Goal: Information Seeking & Learning: Get advice/opinions

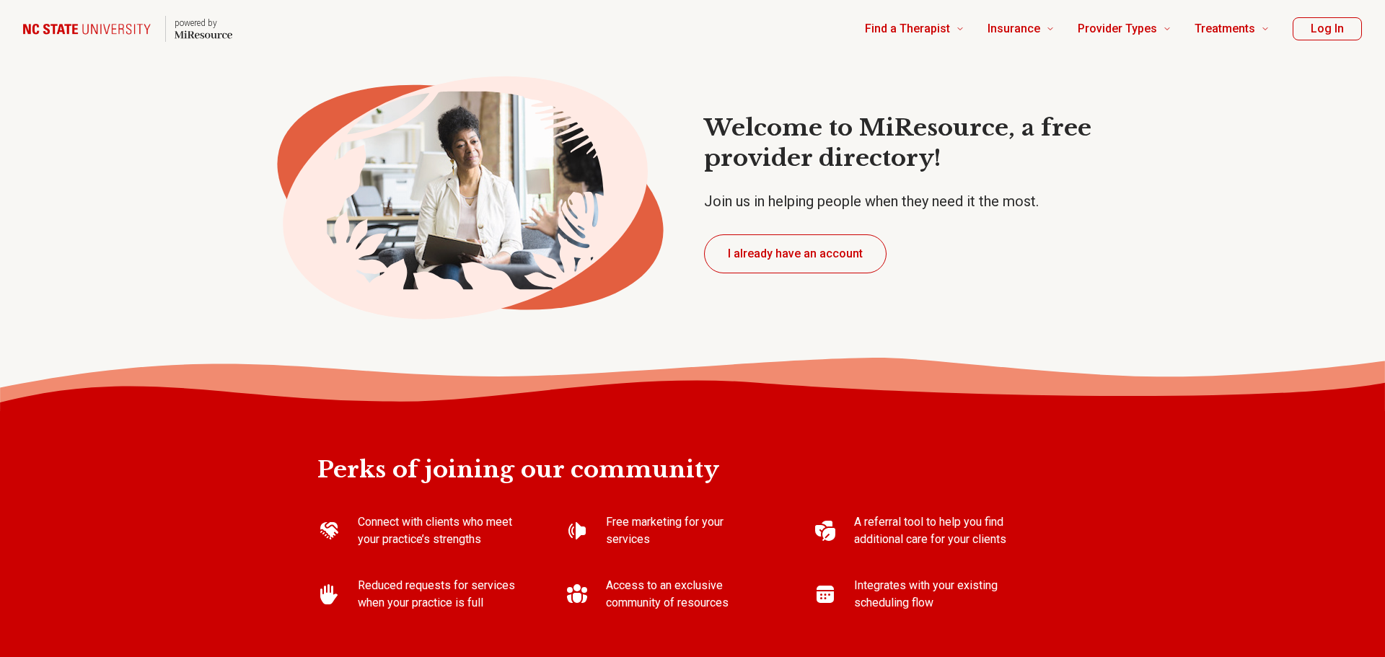
type textarea "*"
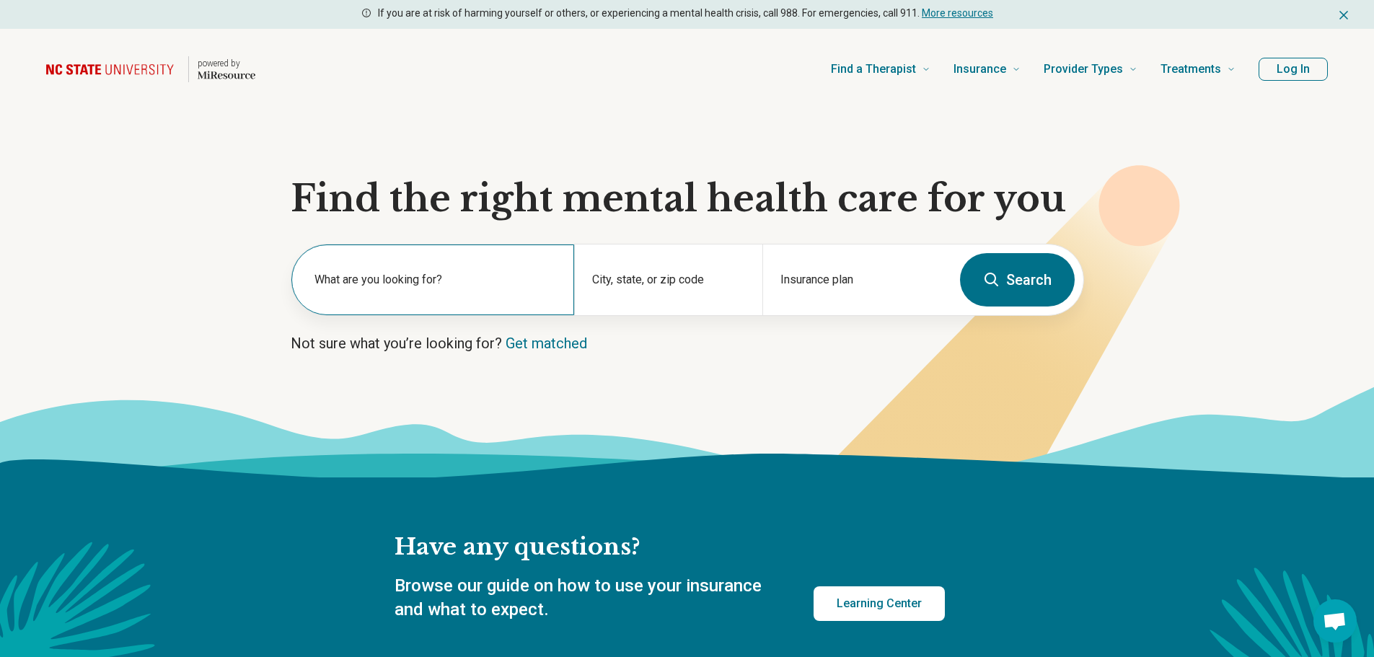
click at [421, 273] on label "What are you looking for?" at bounding box center [435, 279] width 242 height 17
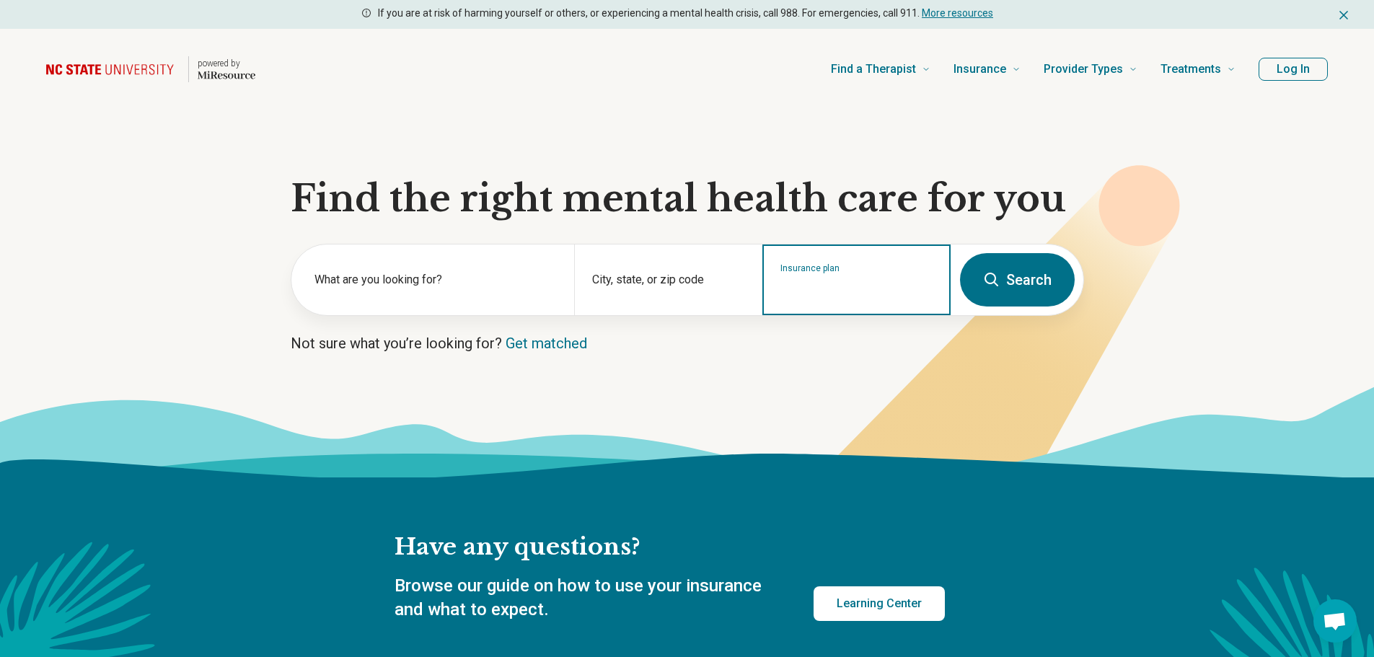
click at [842, 295] on input "Insurance plan" at bounding box center [856, 289] width 153 height 17
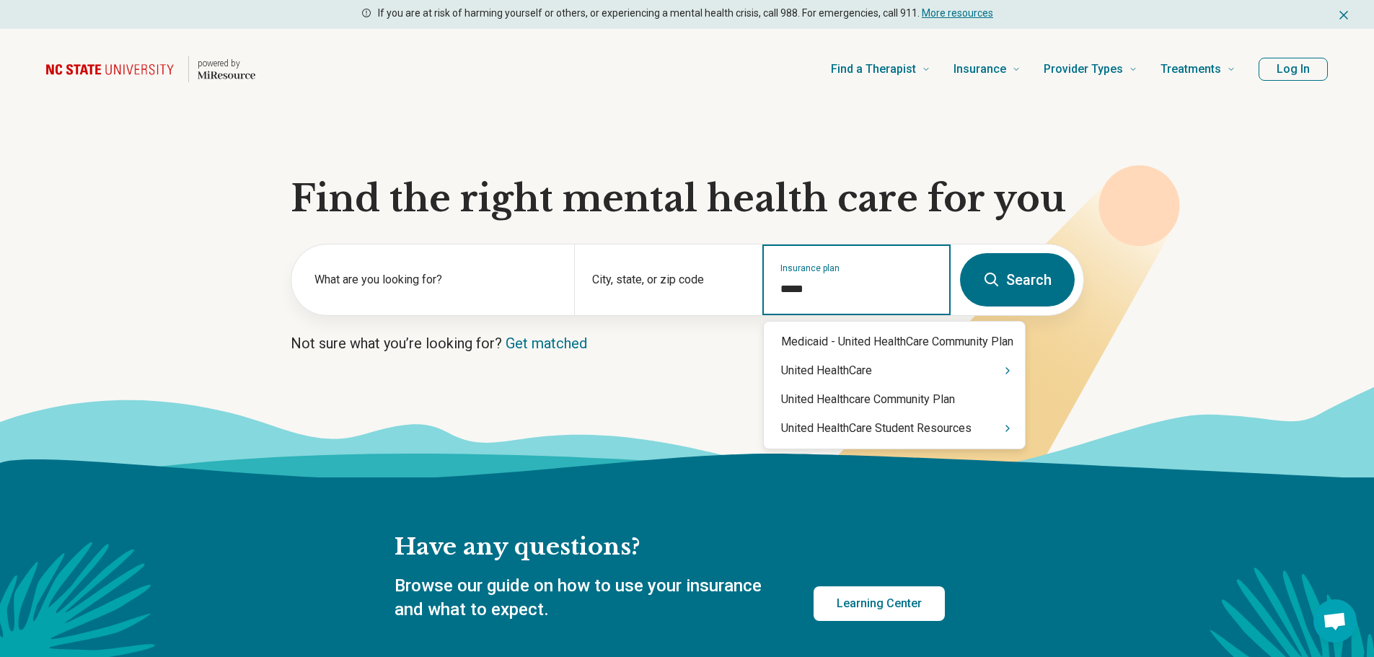
type input "******"
click at [912, 364] on div "United HealthCare" at bounding box center [894, 370] width 261 height 29
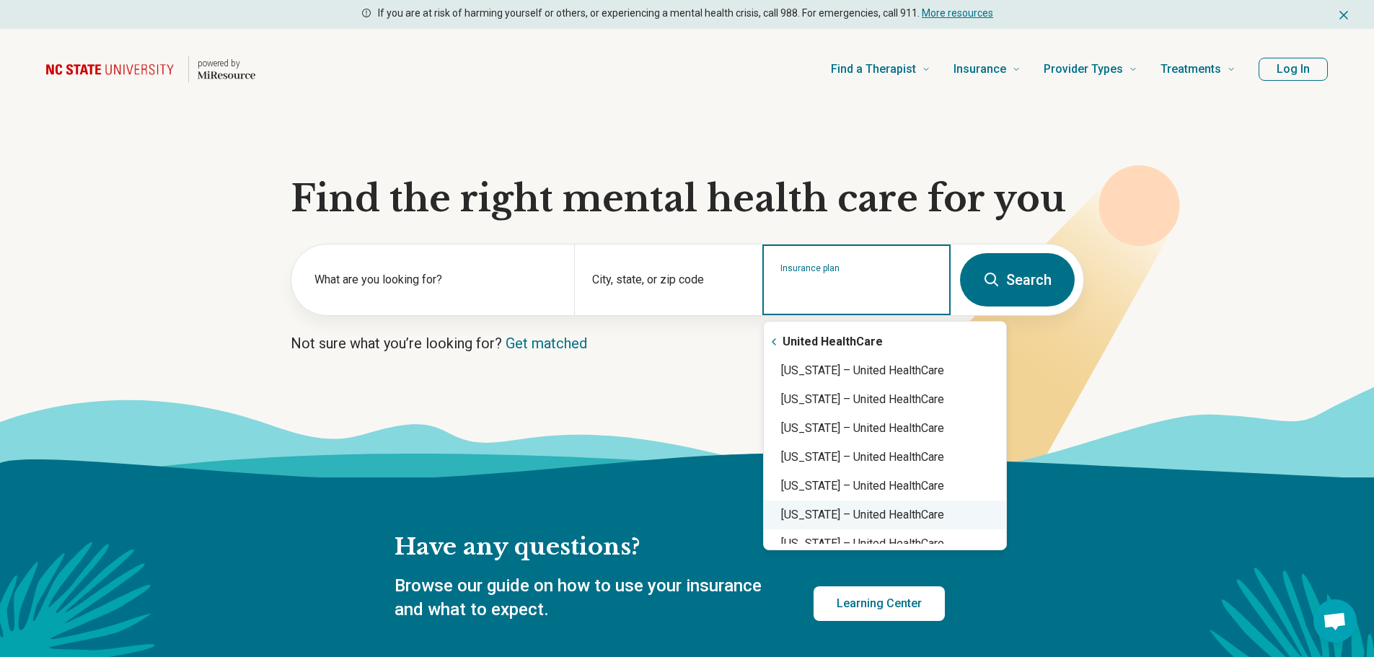
scroll to position [240, 0]
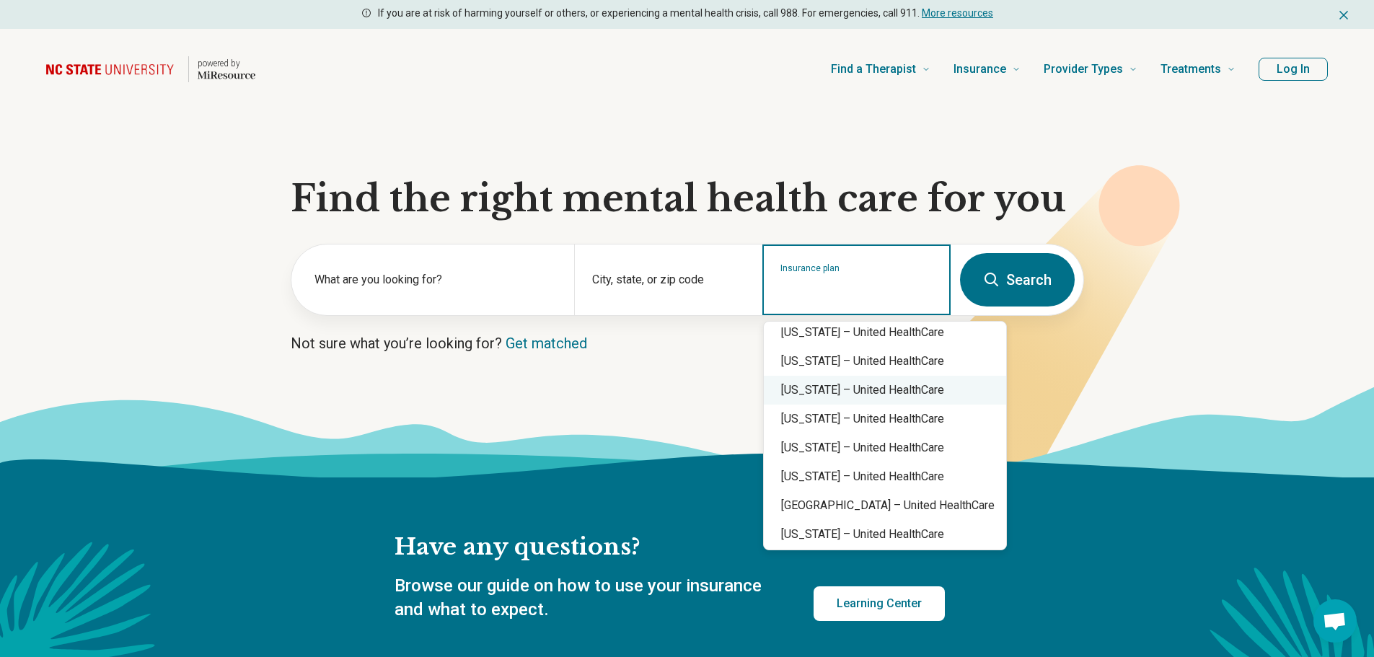
click at [903, 386] on div "North Carolina – United HealthCare" at bounding box center [885, 390] width 242 height 29
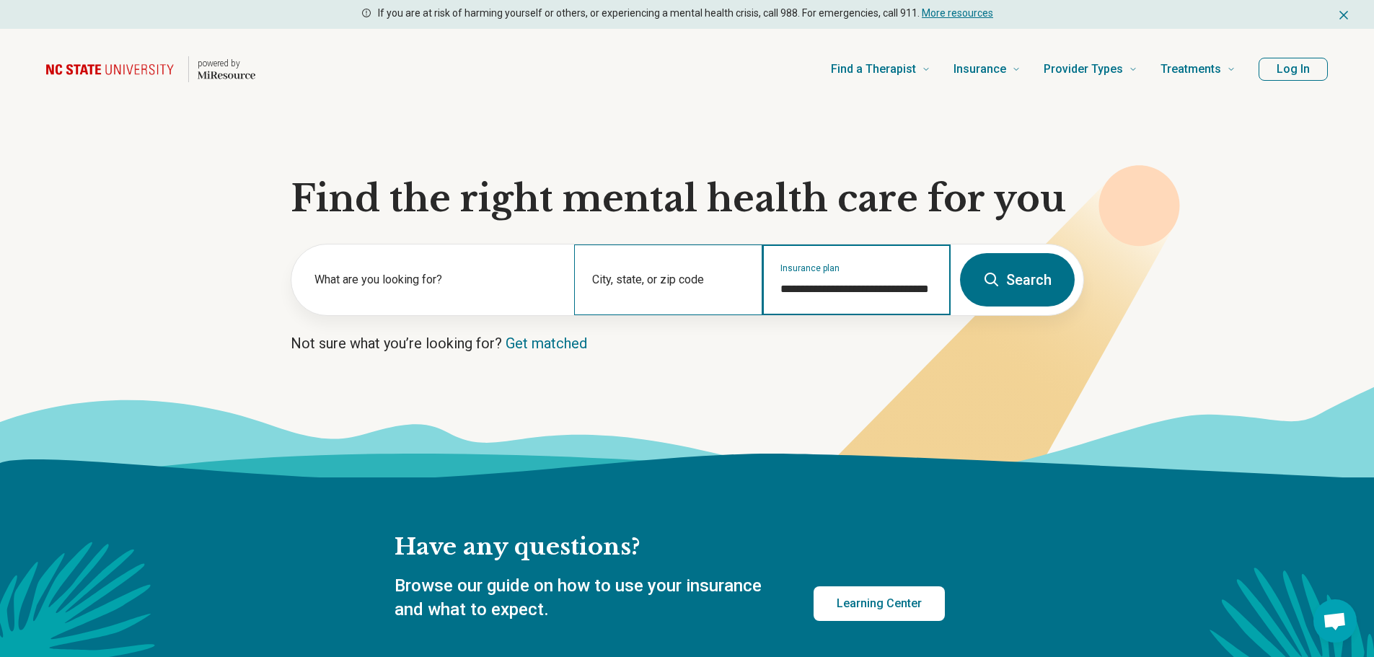
type input "**********"
click at [632, 276] on div "City, state, or zip code" at bounding box center [668, 280] width 188 height 71
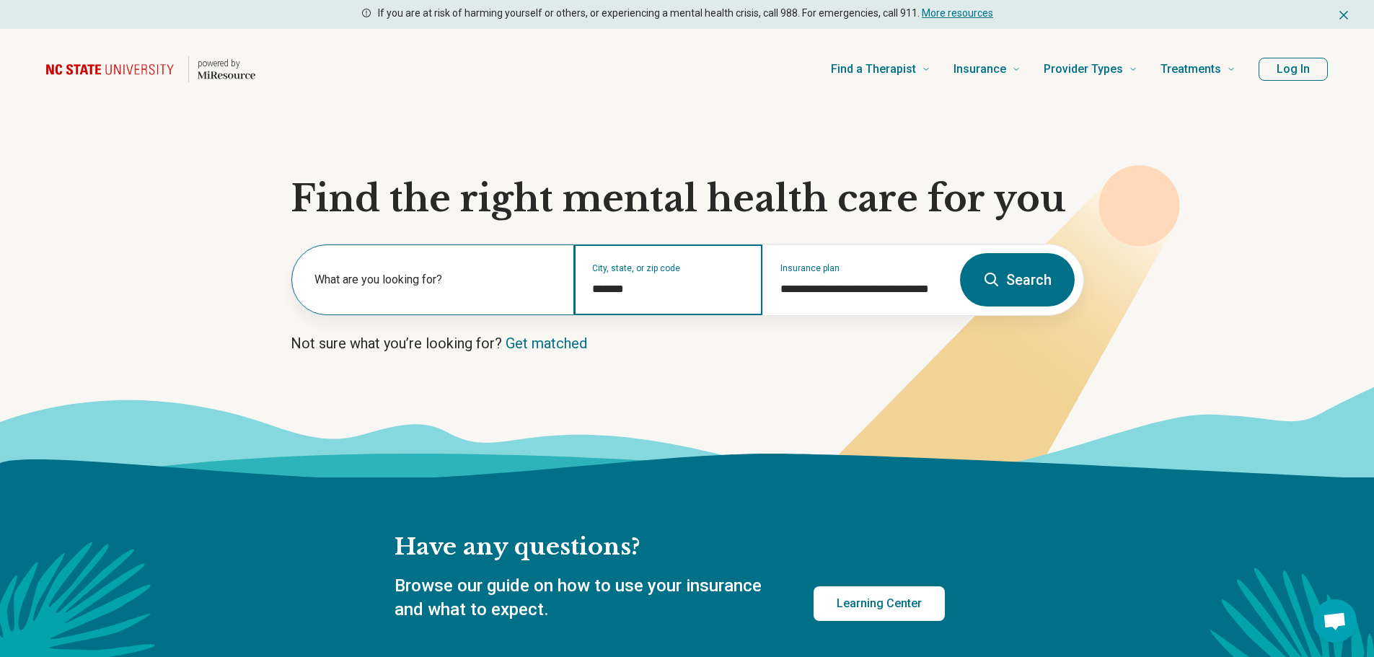
type input "*******"
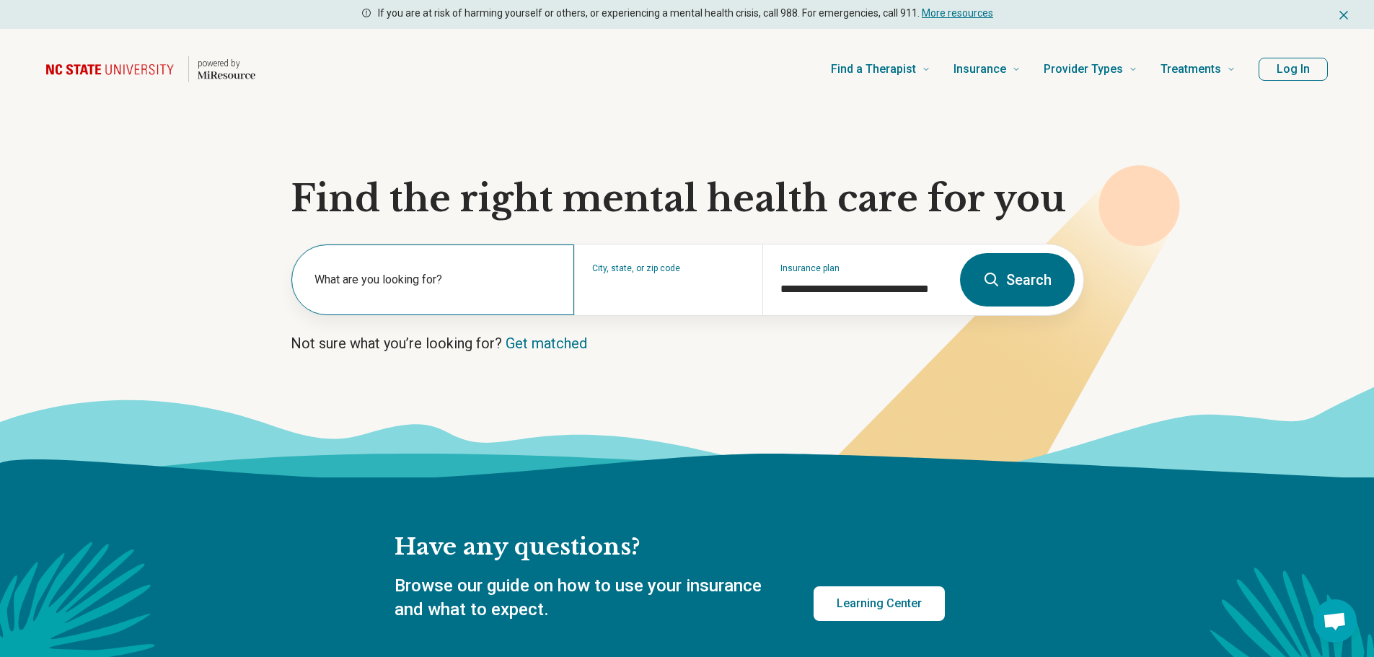
click at [493, 280] on label "What are you looking for?" at bounding box center [435, 279] width 242 height 17
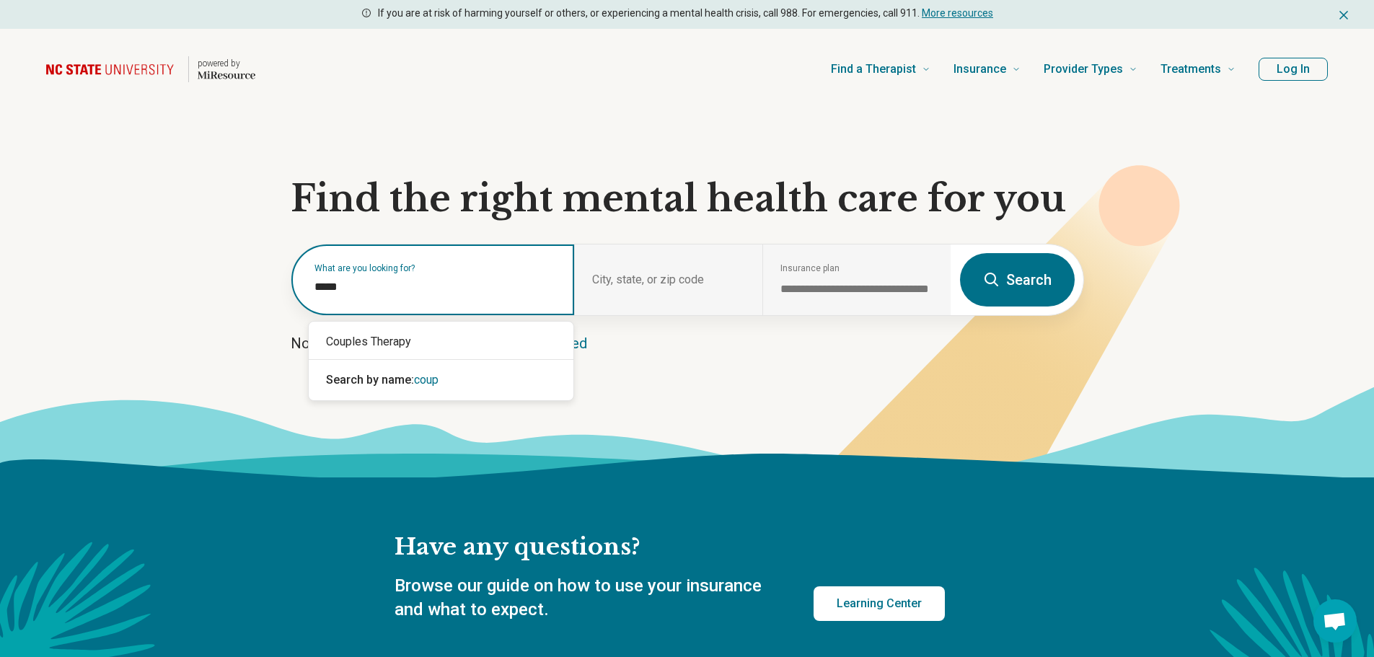
type input "******"
click at [397, 337] on div "Couples Therapy" at bounding box center [441, 341] width 265 height 29
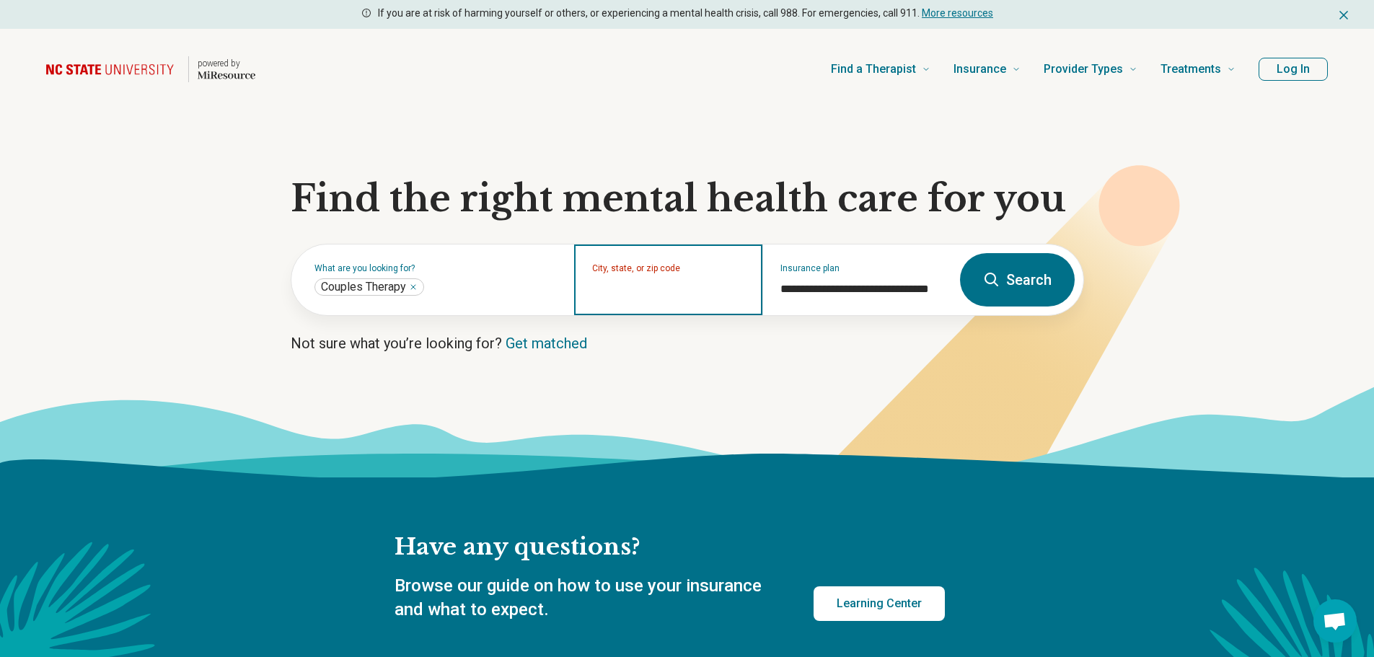
click at [708, 286] on input "City, state, or zip code" at bounding box center [668, 289] width 153 height 17
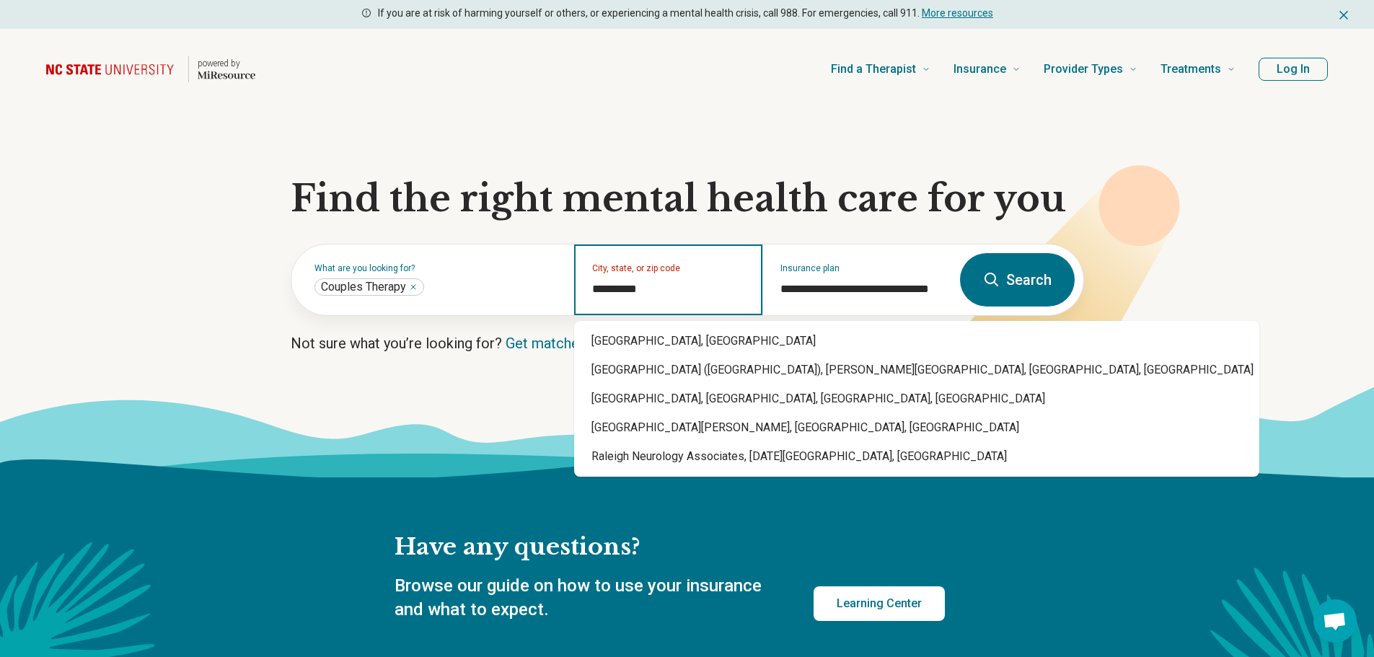
type input "**********"
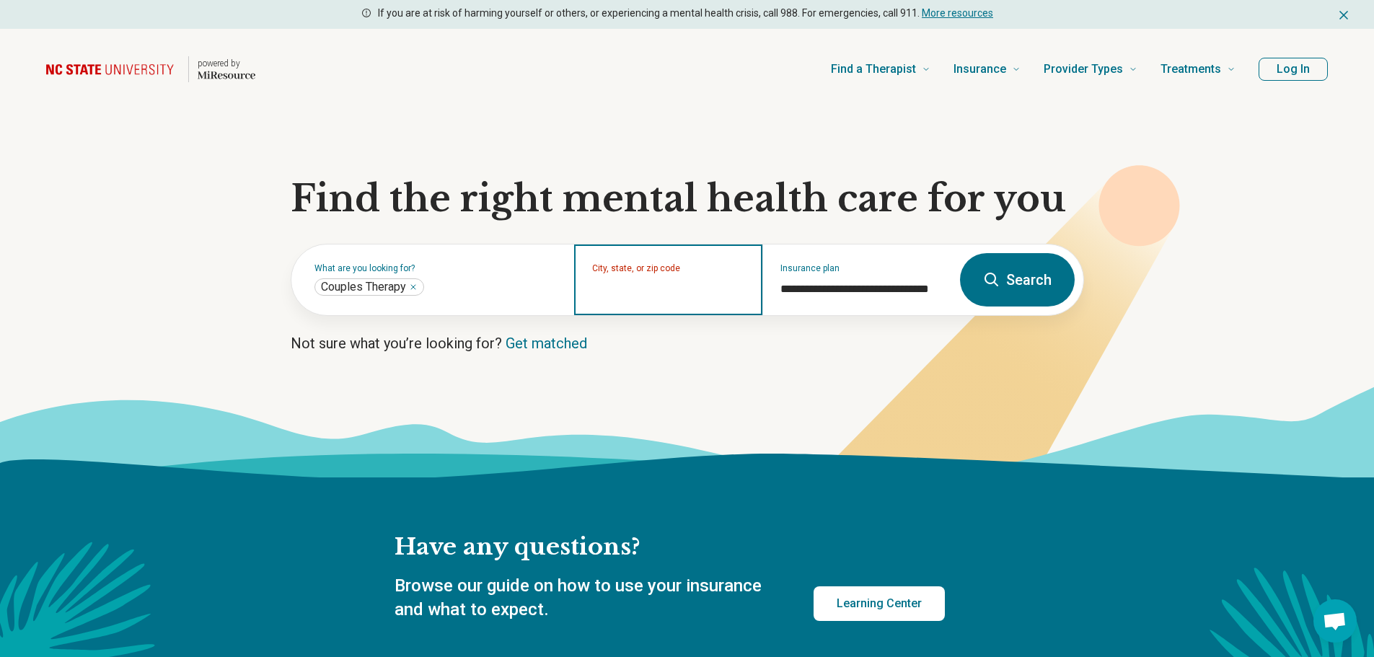
click at [708, 286] on input "City, state, or zip code" at bounding box center [668, 289] width 153 height 17
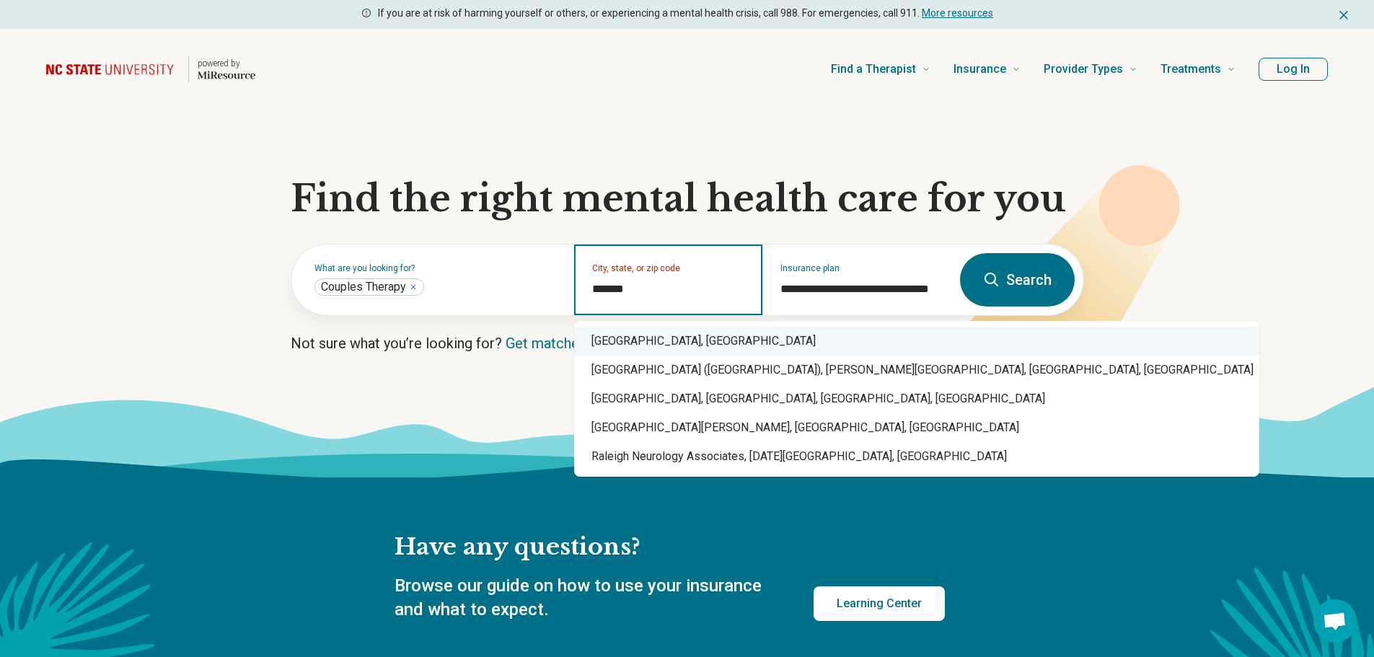
click at [691, 336] on div "Raleigh, NC" at bounding box center [916, 341] width 685 height 29
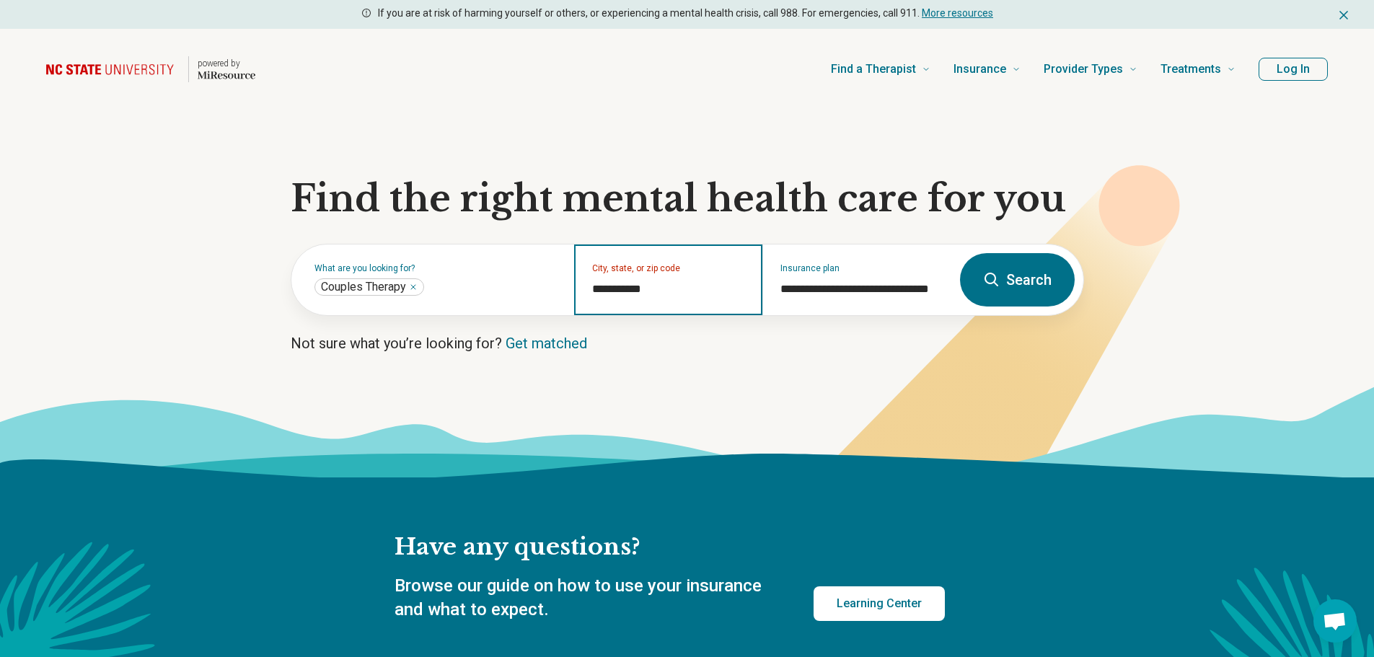
type input "**********"
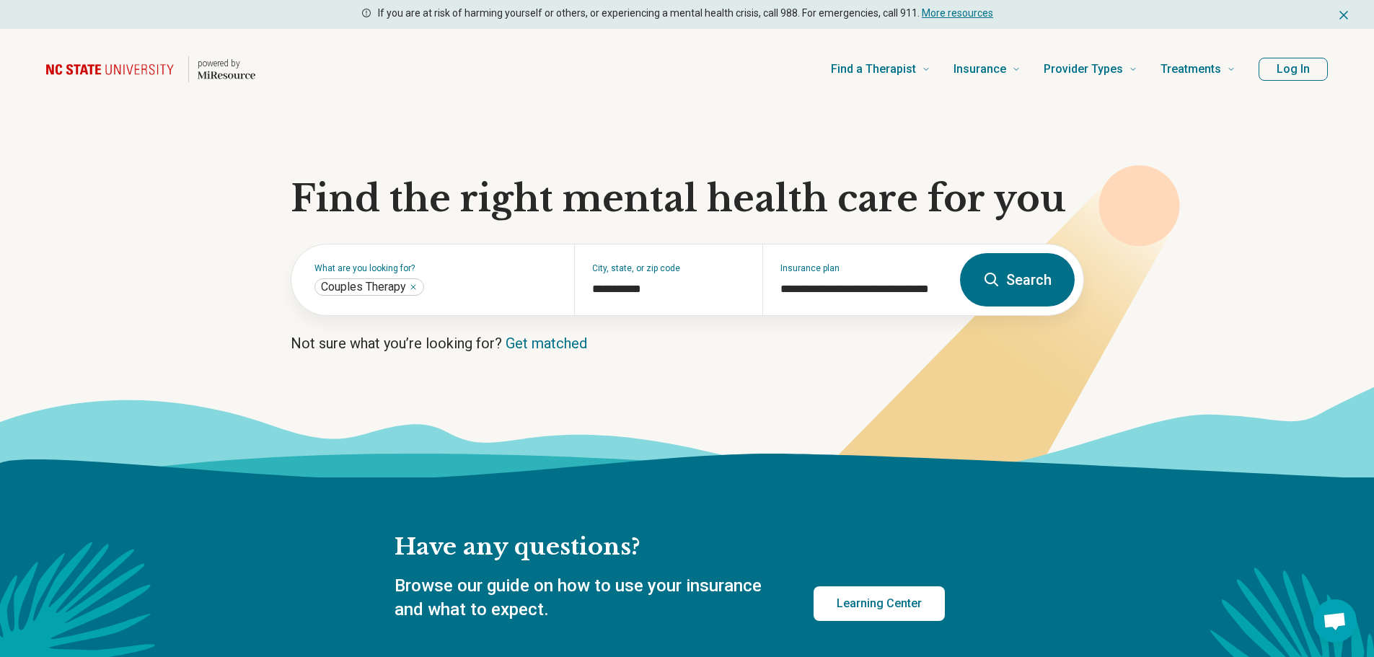
click at [1130, 268] on icon at bounding box center [982, 351] width 385 height 343
click at [1056, 289] on button "Search" at bounding box center [1017, 279] width 115 height 53
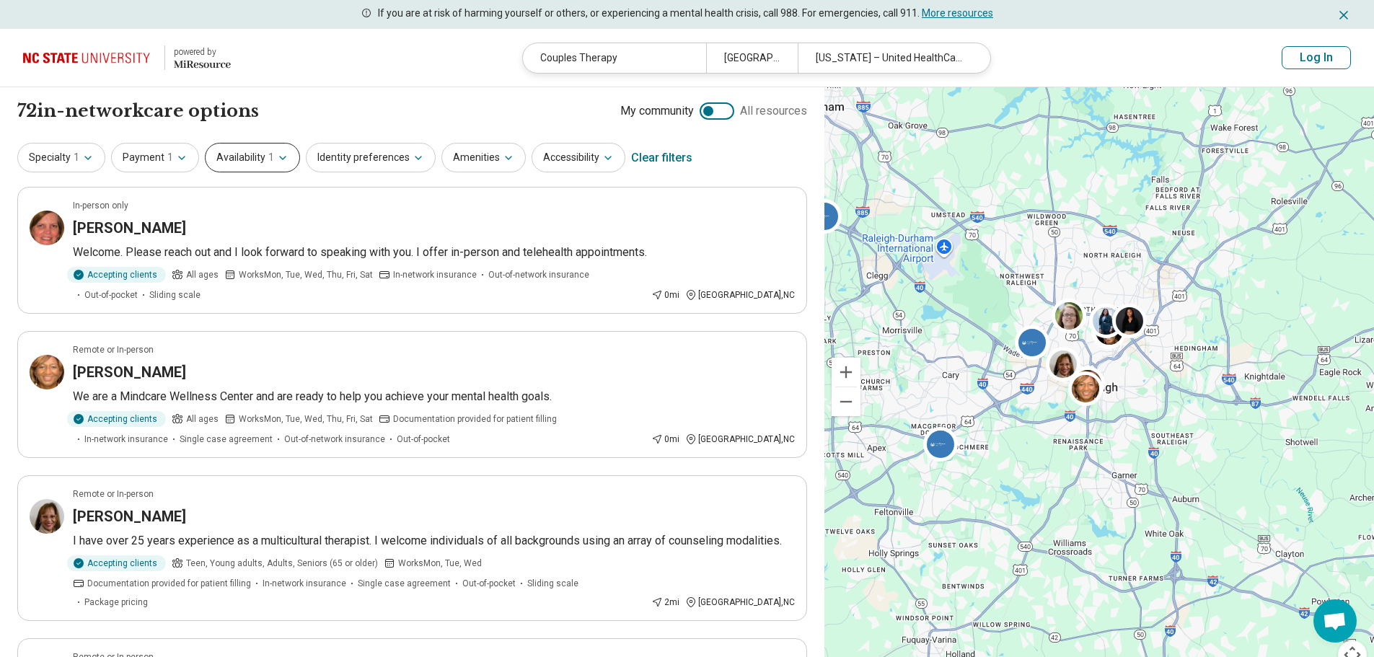
click at [277, 157] on icon "button" at bounding box center [283, 158] width 12 height 12
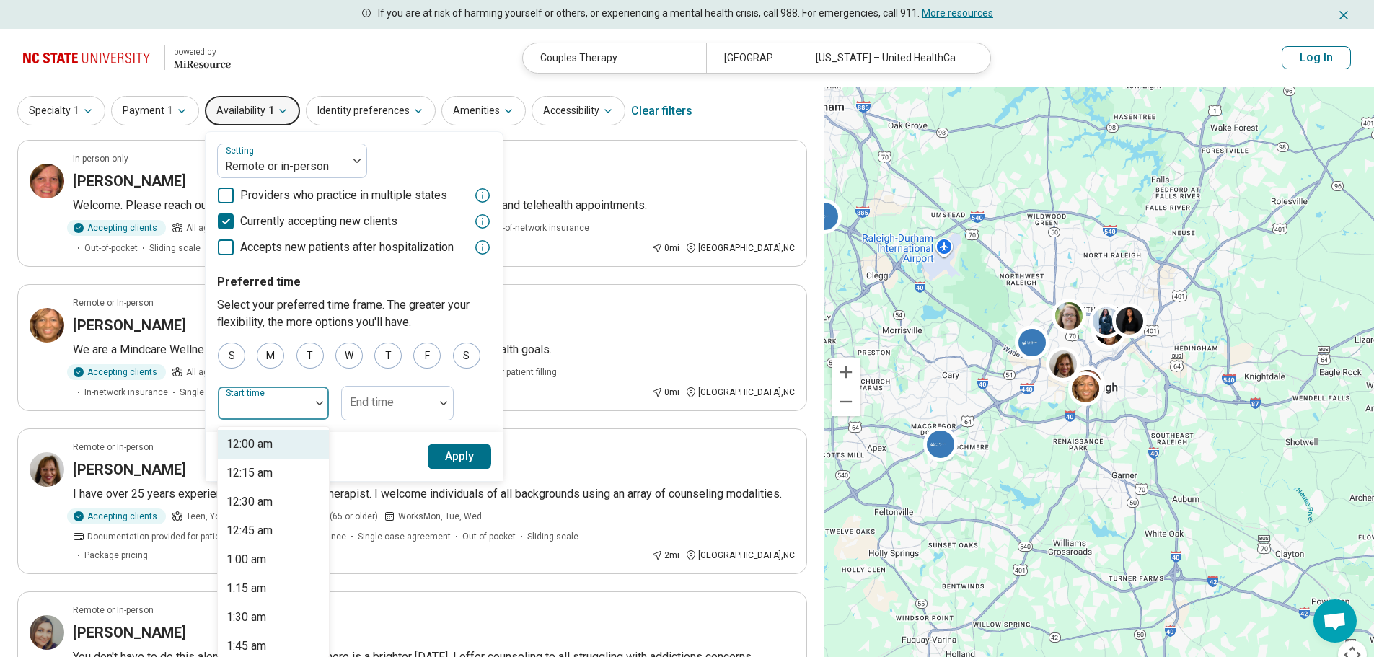
click at [304, 421] on div "96 results available. Use Up and Down to choose options, press Enter to select …" at bounding box center [273, 403] width 113 height 35
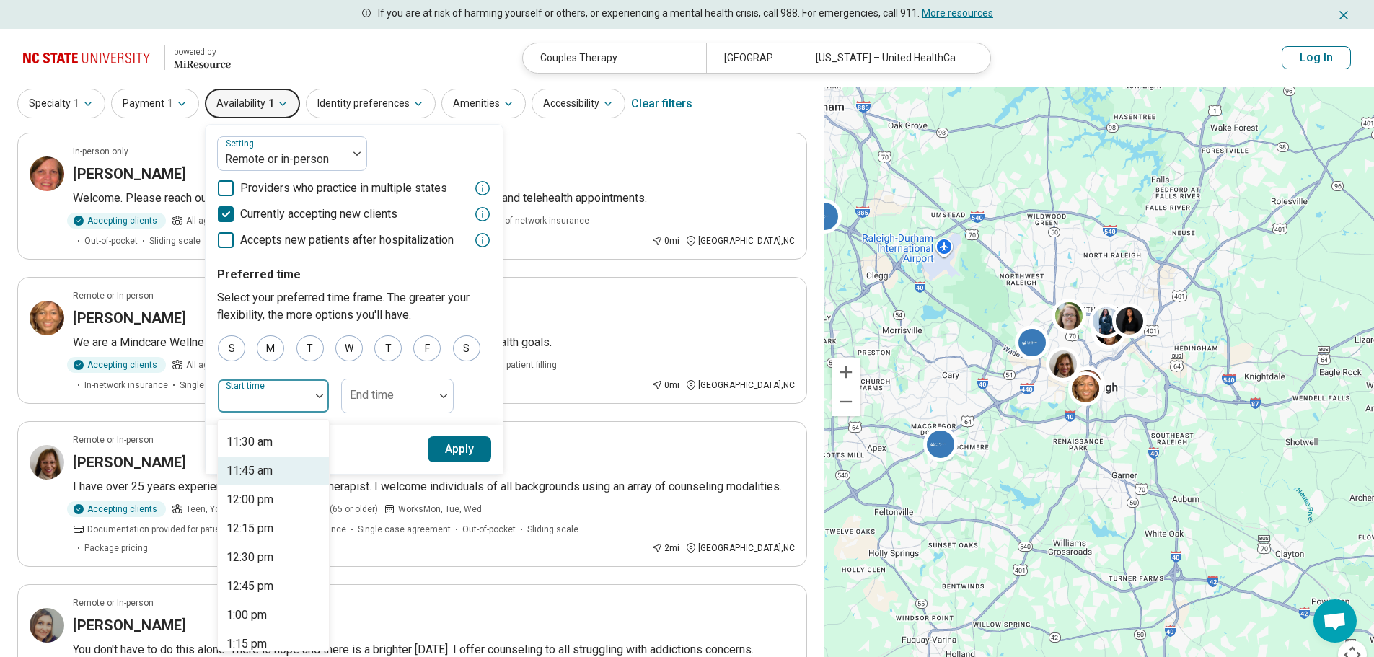
scroll to position [1924, 0]
click at [296, 481] on div "5:00 pm" at bounding box center [273, 475] width 111 height 29
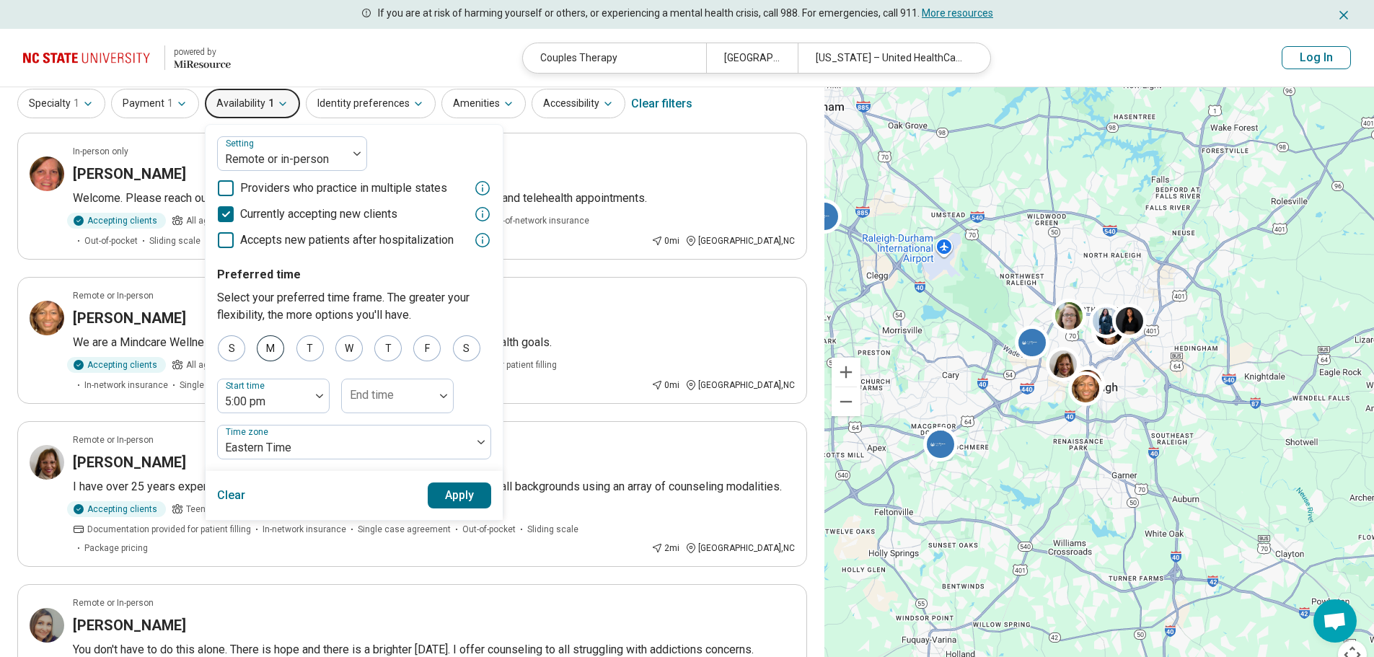
click at [271, 343] on div "M" at bounding box center [270, 348] width 27 height 26
click at [307, 342] on div "T" at bounding box center [309, 348] width 27 height 26
click at [365, 342] on div "S M T W T F S" at bounding box center [354, 348] width 274 height 26
click at [345, 347] on div "W" at bounding box center [348, 348] width 27 height 26
click at [389, 348] on div "T" at bounding box center [387, 348] width 27 height 26
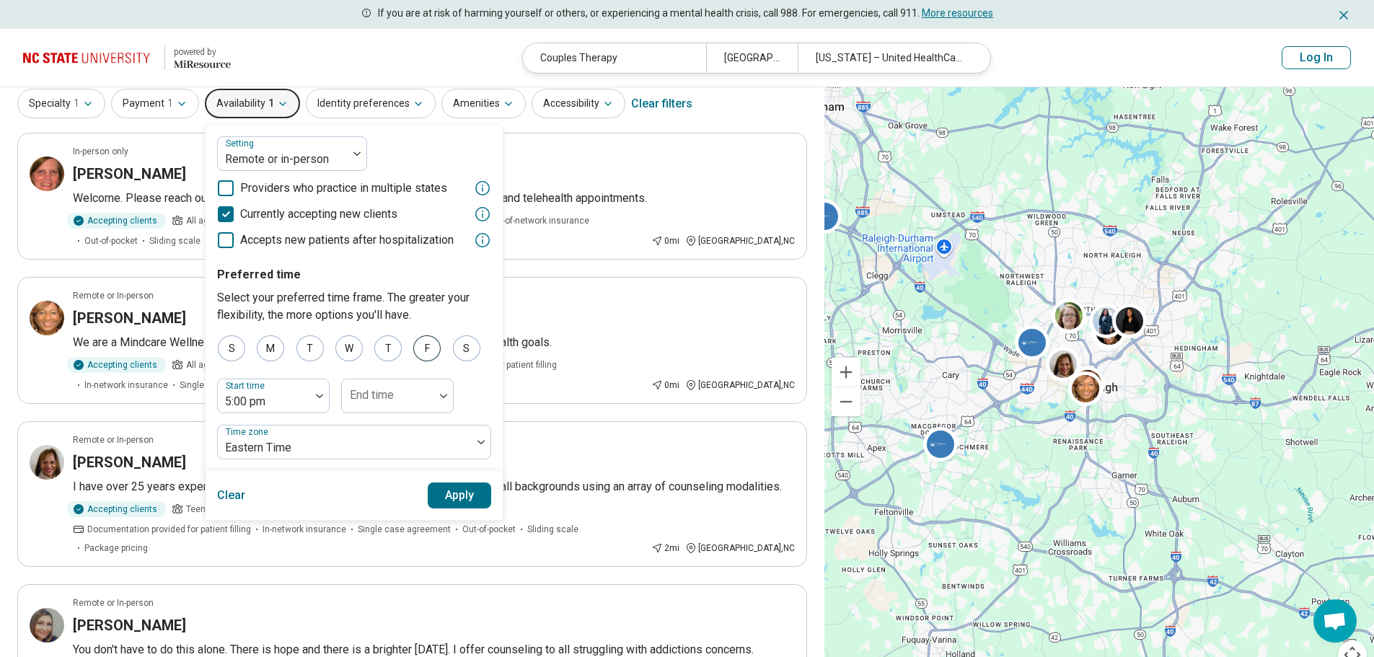
click at [418, 343] on div "F" at bounding box center [426, 348] width 27 height 26
click at [452, 505] on button "Apply" at bounding box center [460, 496] width 64 height 26
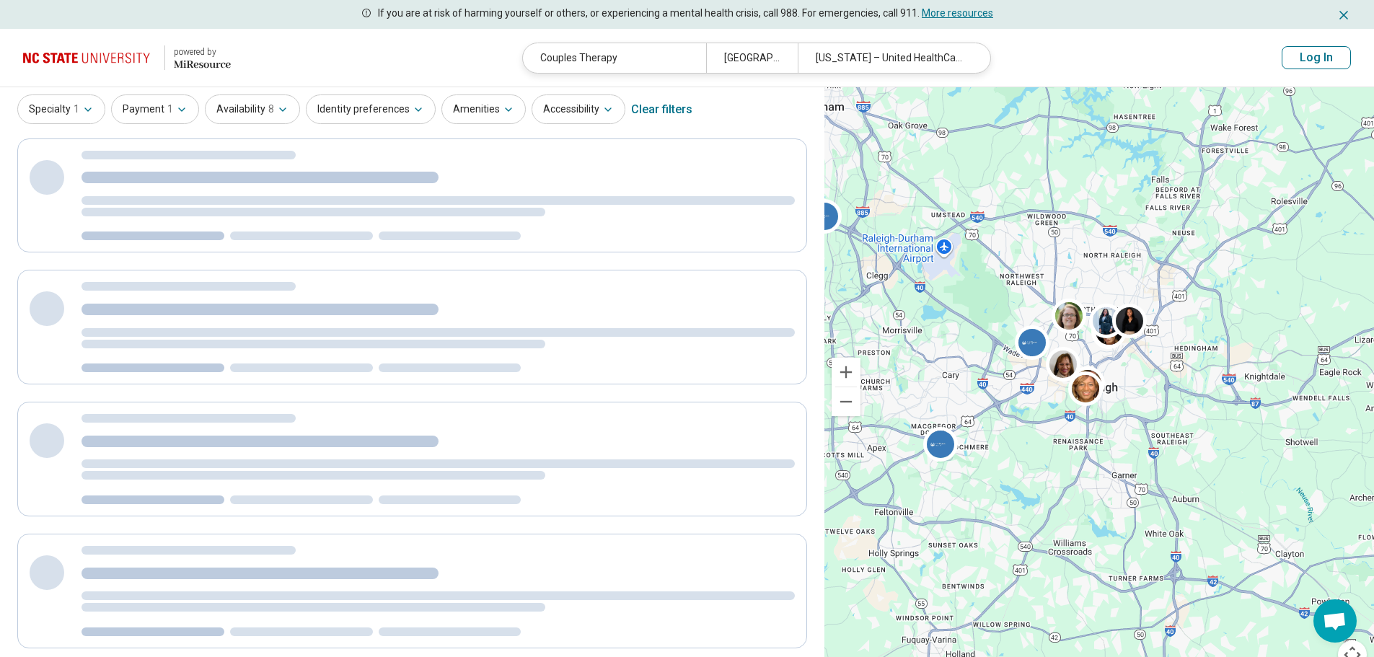
scroll to position [0, 0]
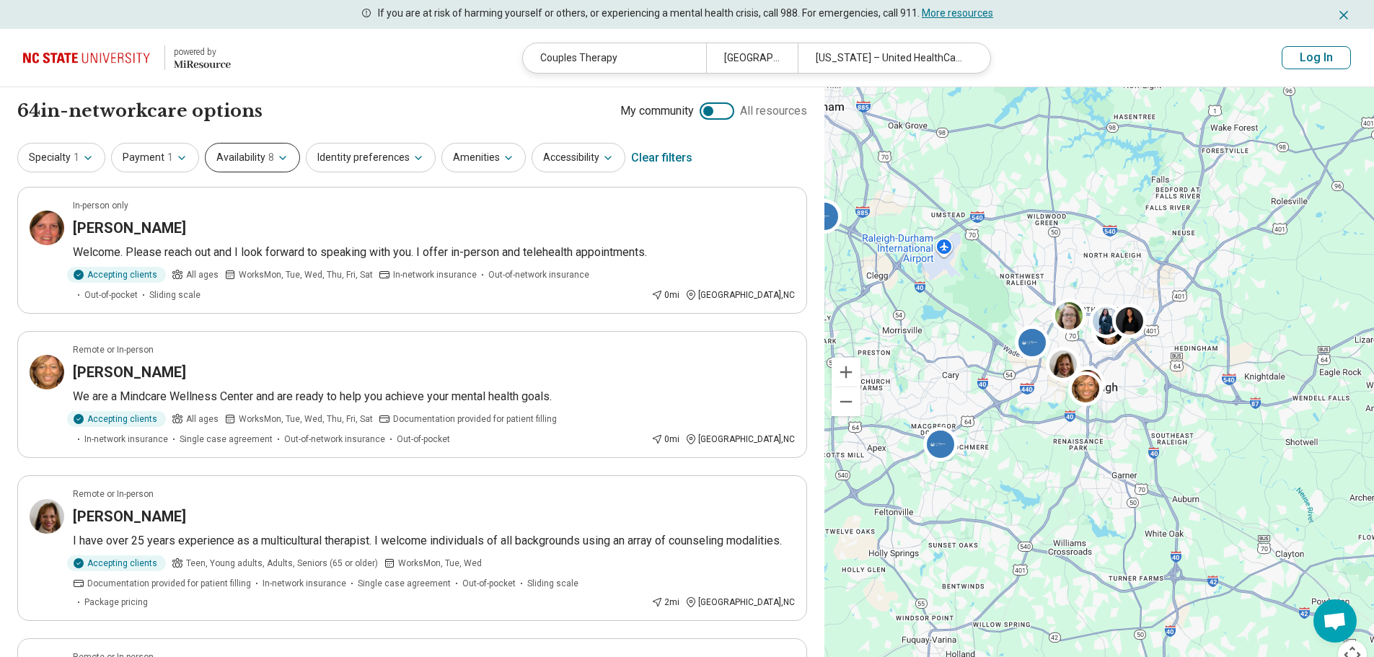
click at [225, 162] on button "Availability 8" at bounding box center [252, 158] width 95 height 30
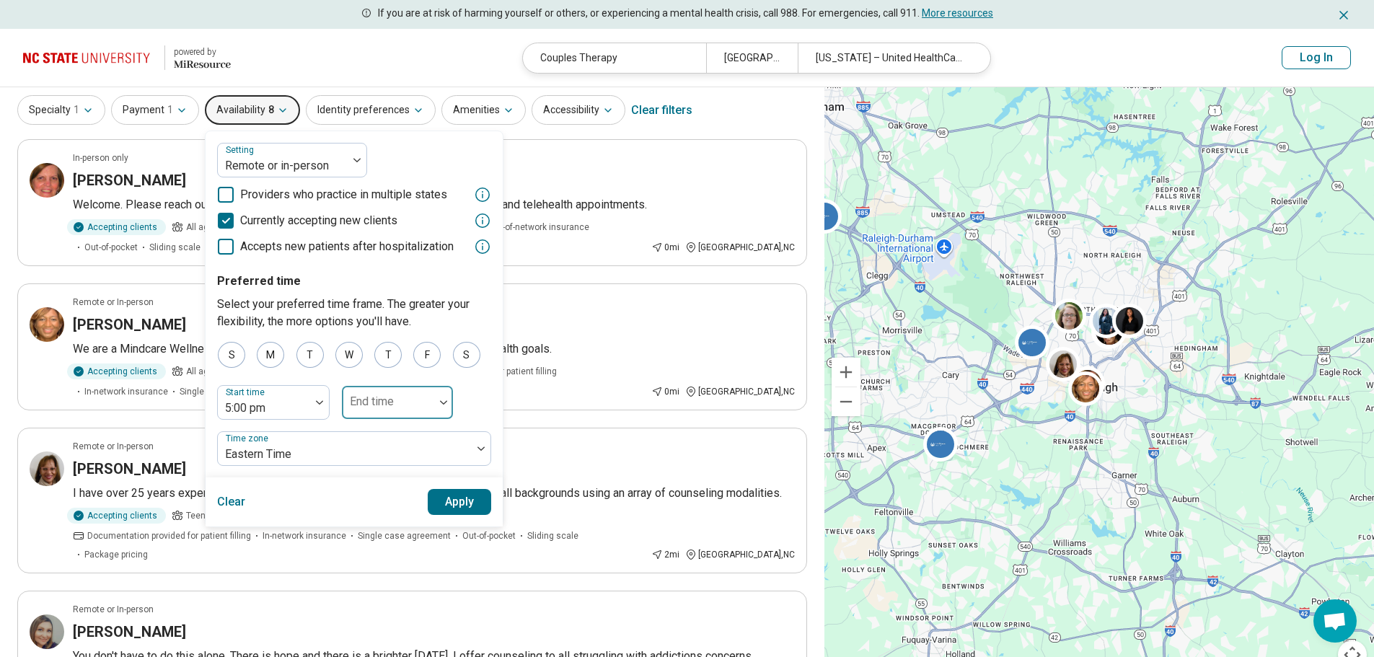
click at [392, 420] on div "End time" at bounding box center [397, 402] width 113 height 35
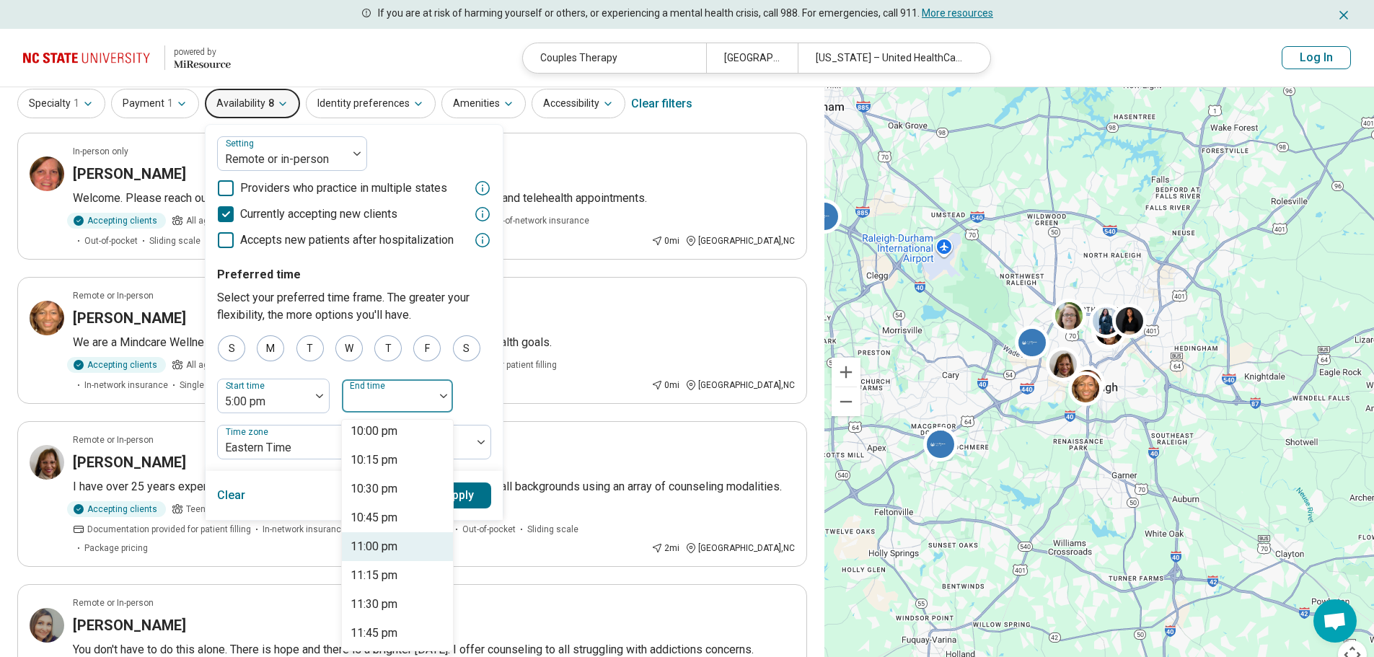
scroll to position [433, 0]
click at [406, 548] on div "10:00 pm" at bounding box center [397, 551] width 111 height 29
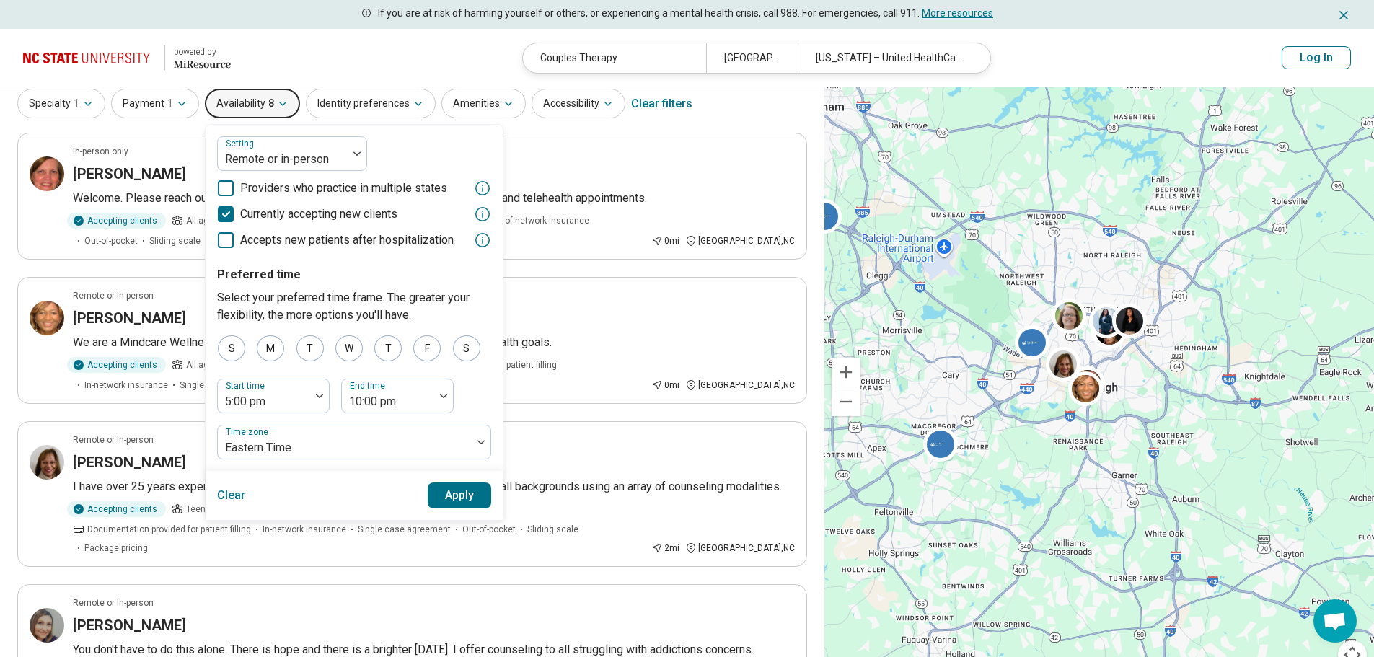
click at [457, 497] on button "Apply" at bounding box center [460, 496] width 64 height 26
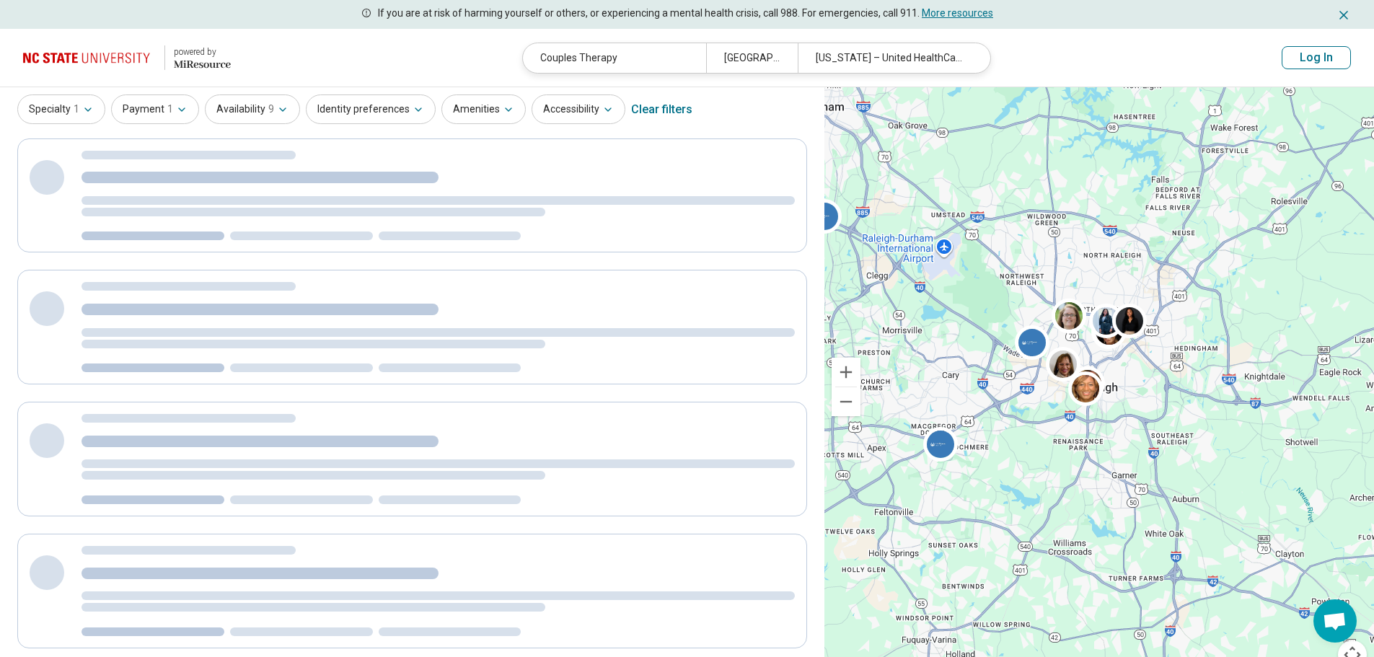
scroll to position [0, 0]
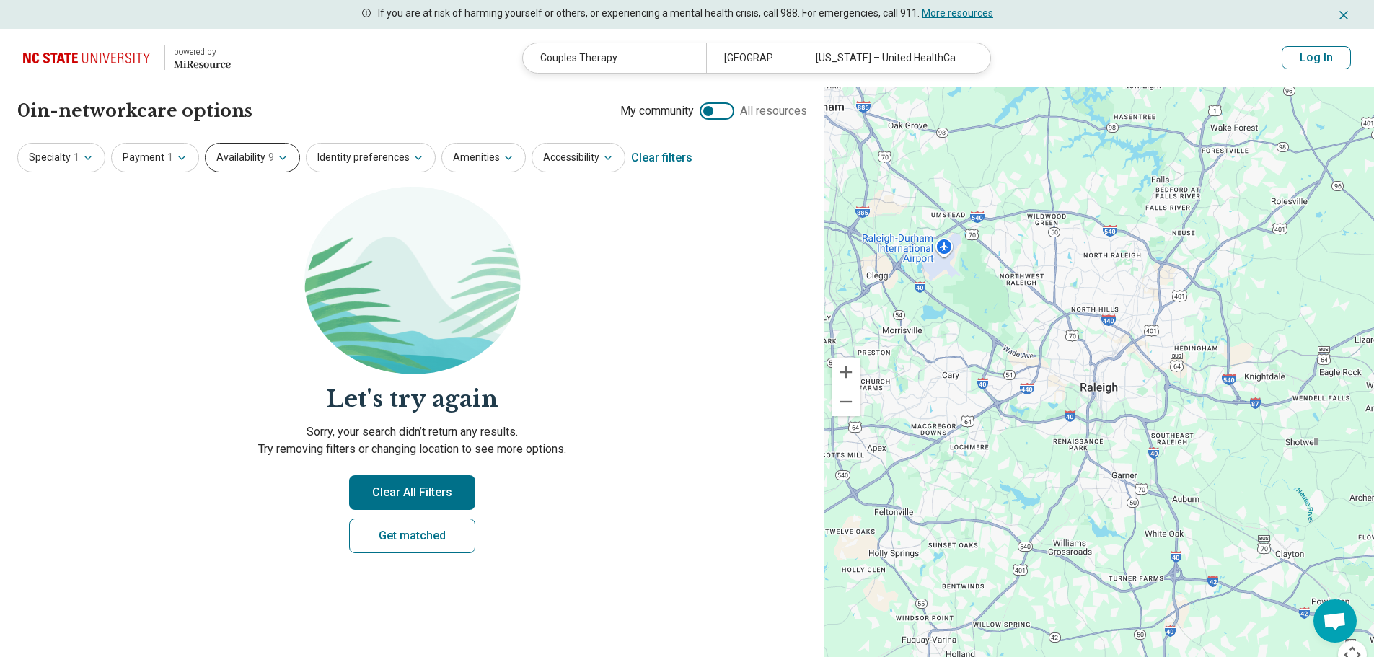
click at [241, 162] on button "Availability 9" at bounding box center [252, 158] width 95 height 30
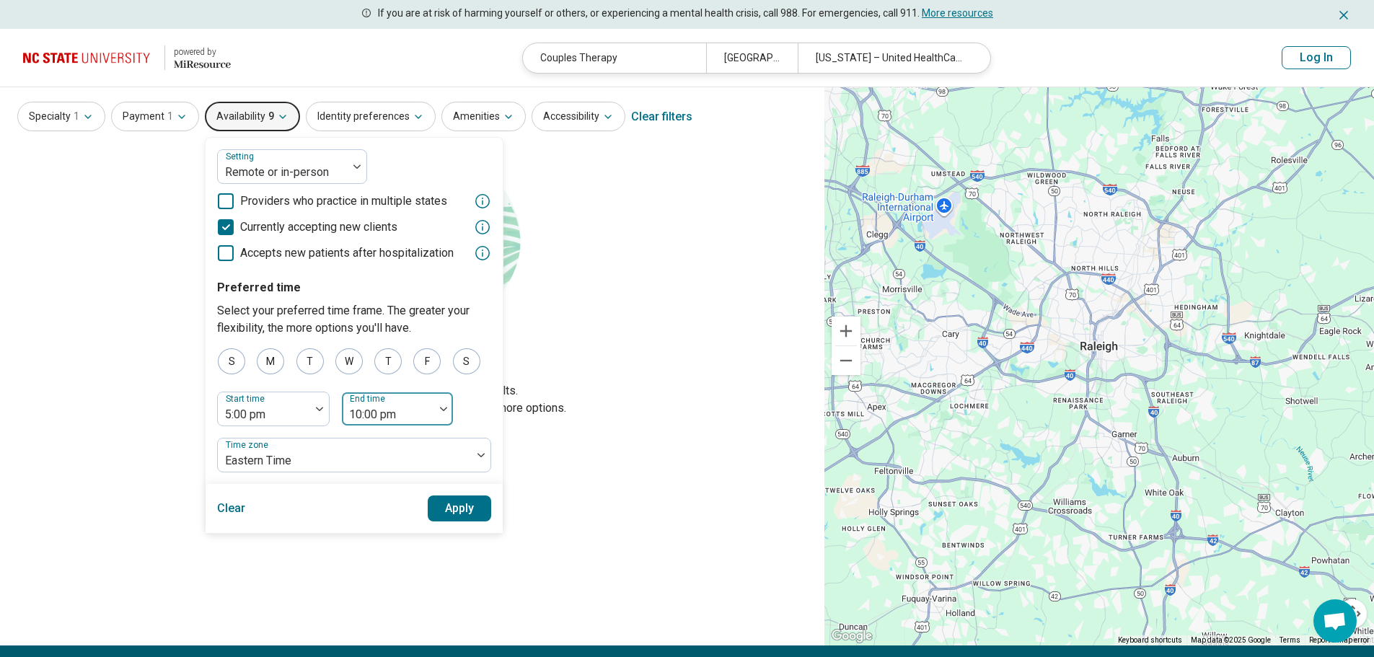
click at [415, 426] on div "End time 10:00 pm" at bounding box center [397, 409] width 113 height 35
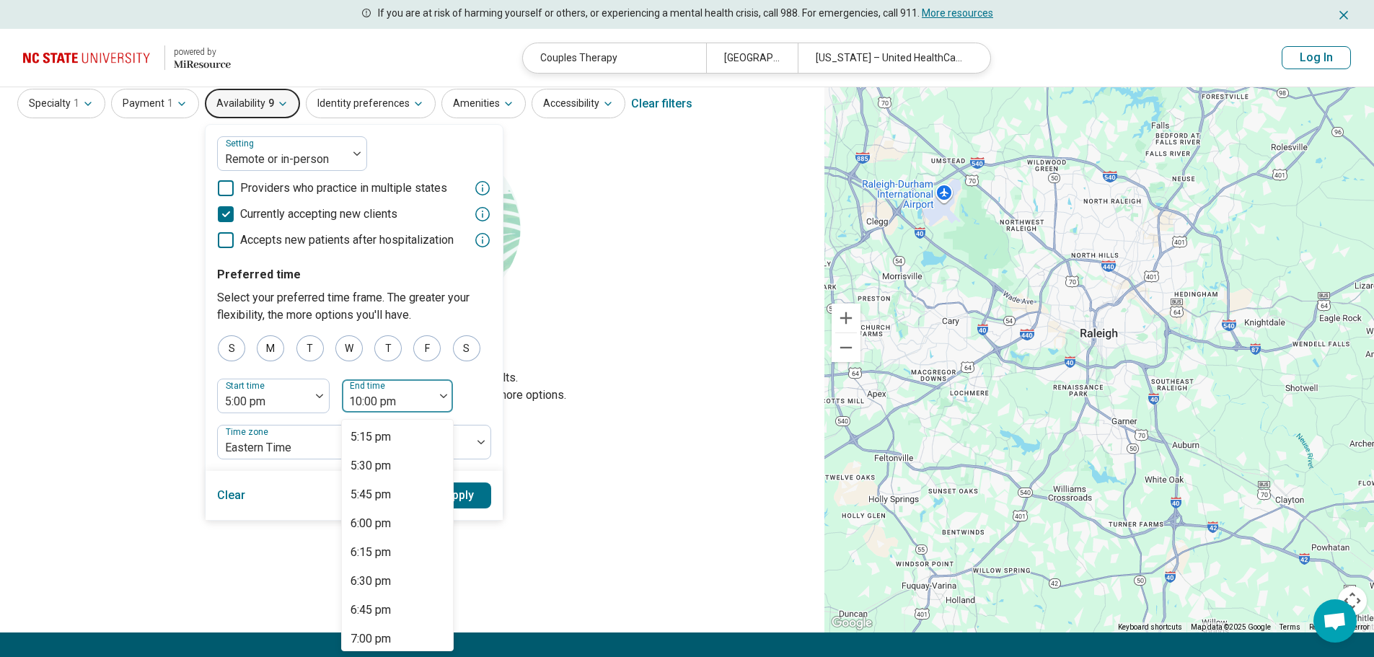
scroll to position [358, 0]
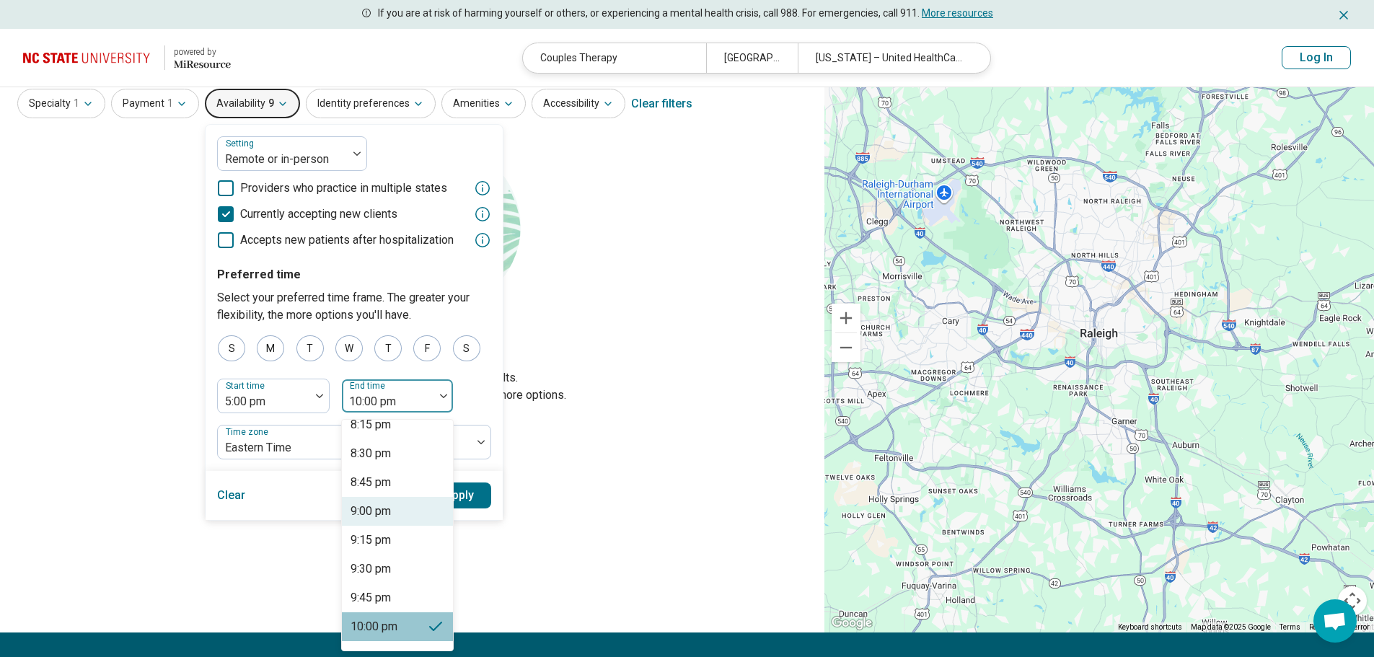
click at [400, 510] on div "9:00 pm" at bounding box center [397, 511] width 111 height 29
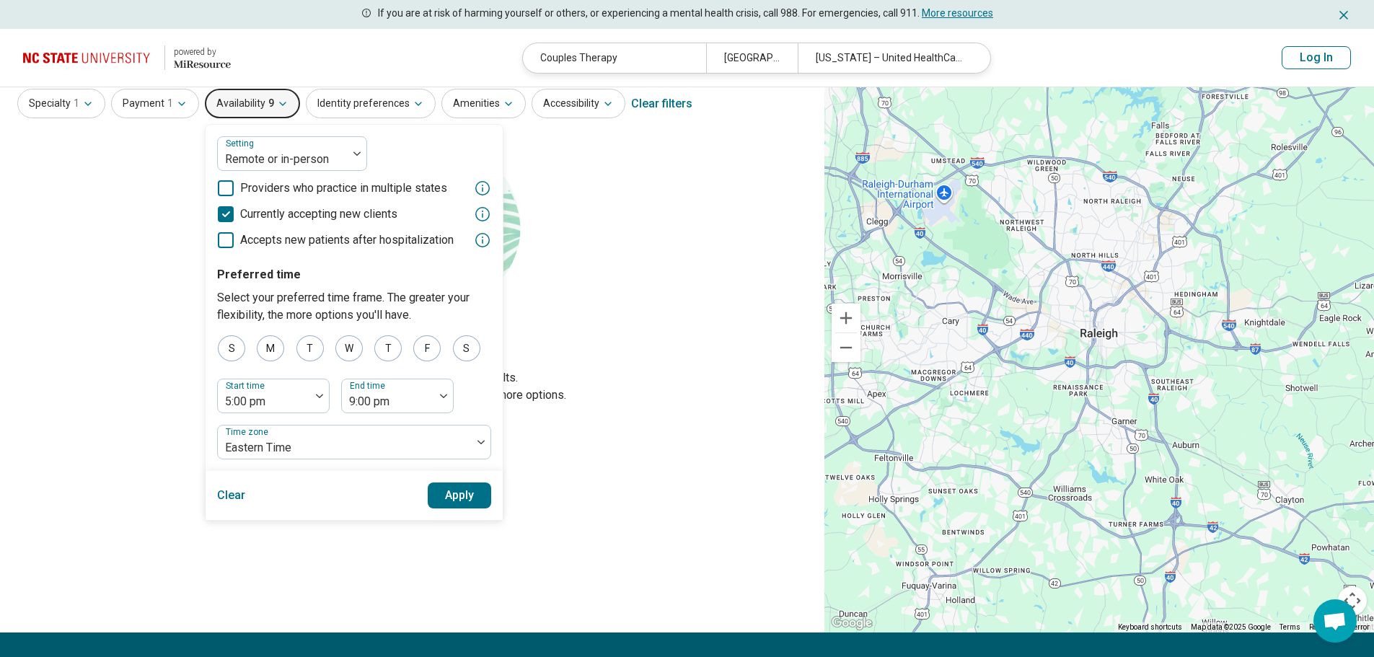
click at [473, 497] on button "Apply" at bounding box center [460, 496] width 64 height 26
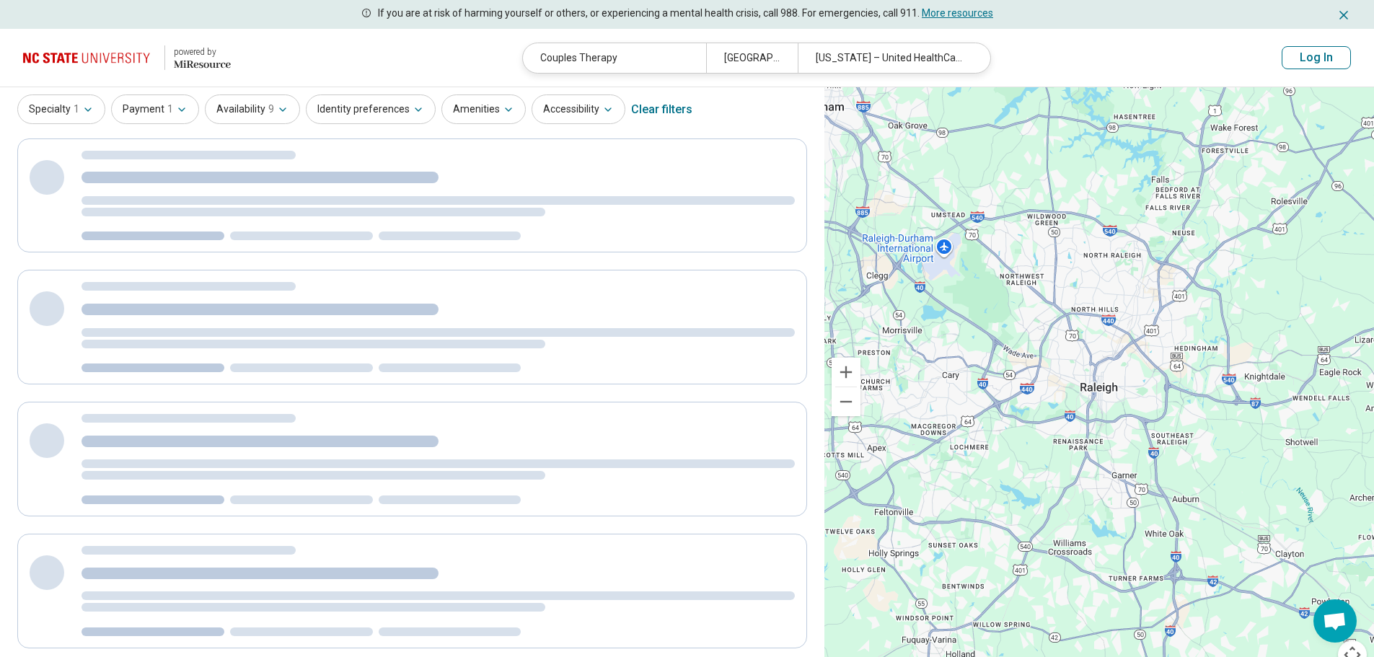
scroll to position [0, 0]
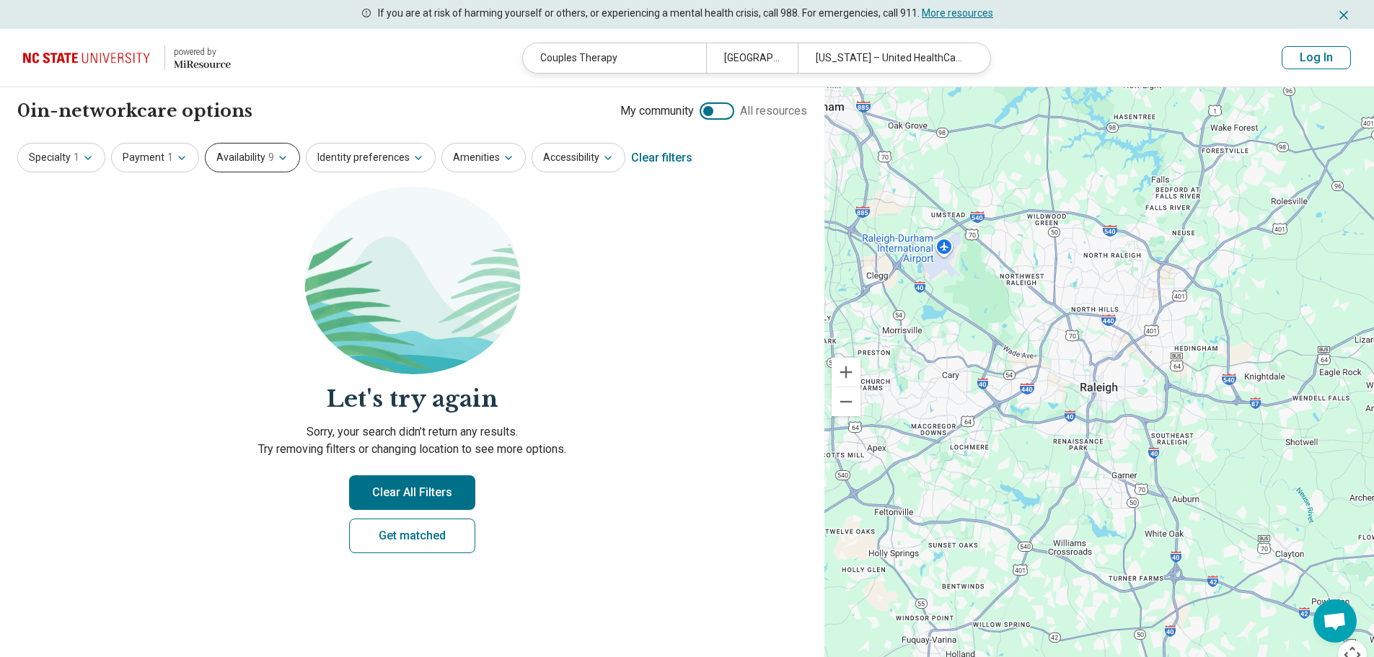
click at [257, 155] on button "Availability 9" at bounding box center [252, 158] width 95 height 30
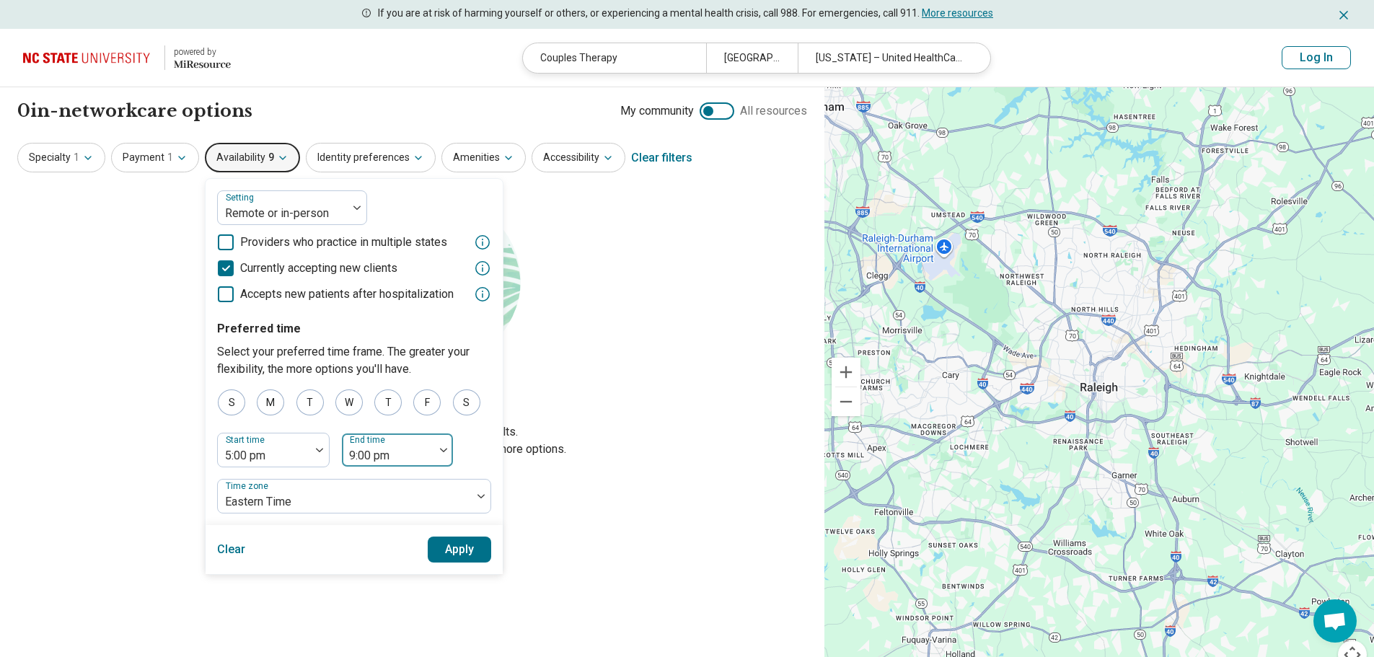
click at [378, 455] on div "End time 9:00 pm" at bounding box center [397, 450] width 113 height 35
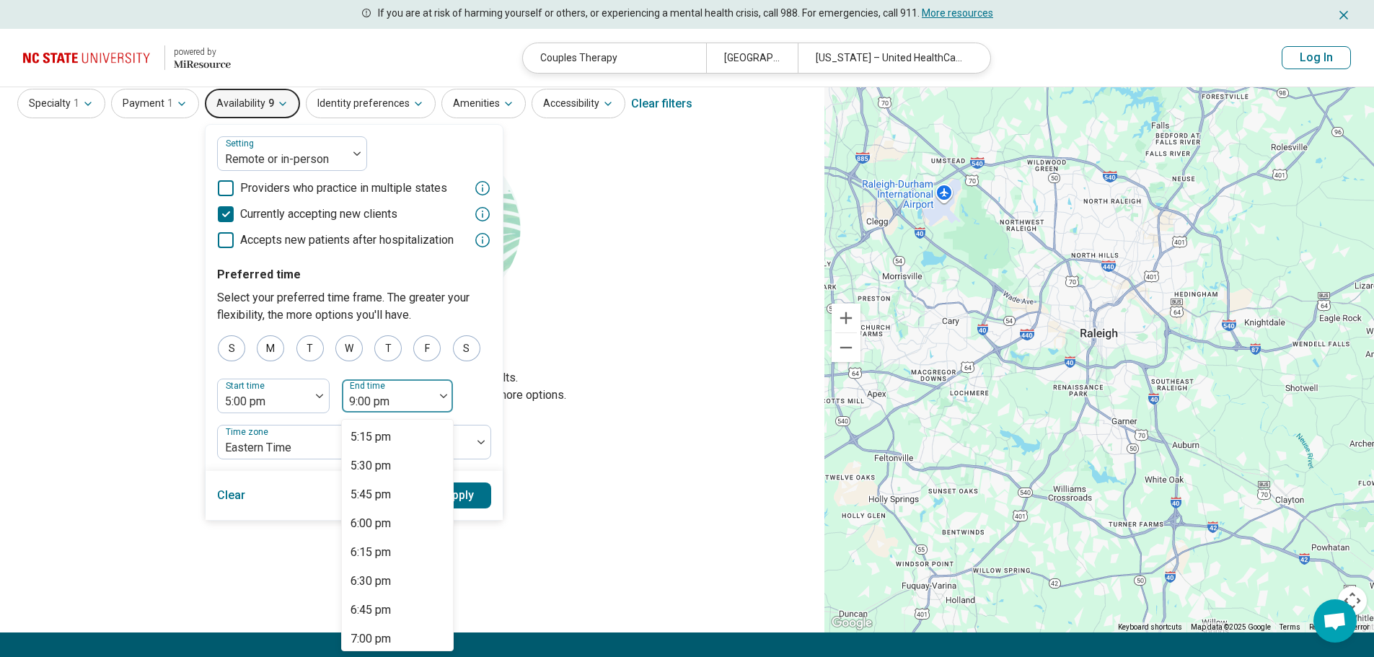
scroll to position [243, 0]
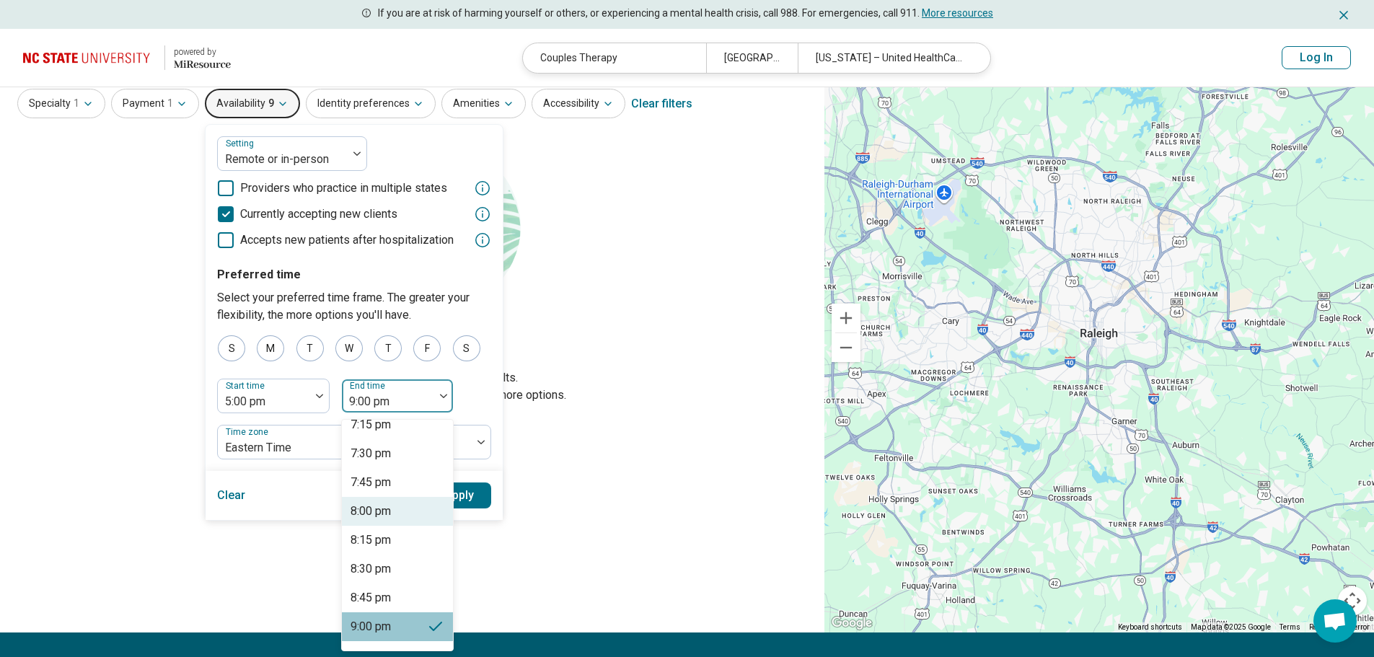
click at [394, 514] on div "8:00 pm" at bounding box center [397, 511] width 111 height 29
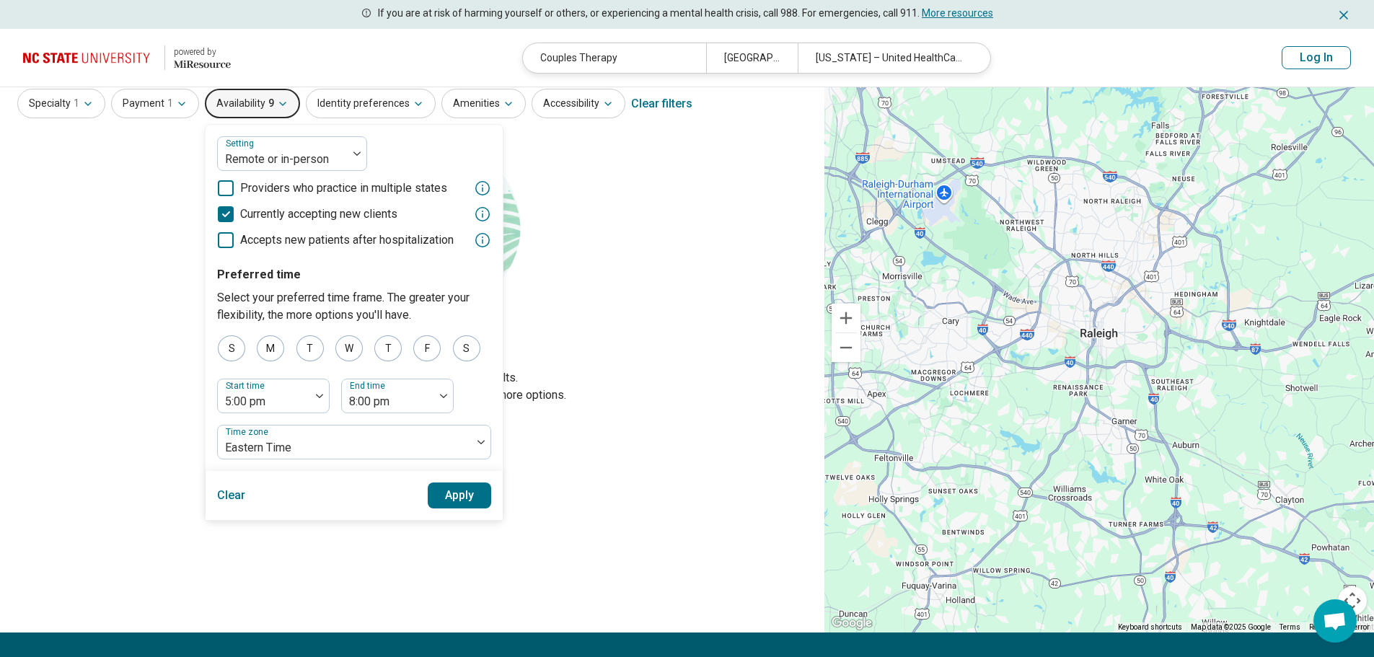
click at [462, 507] on button "Apply" at bounding box center [460, 496] width 64 height 26
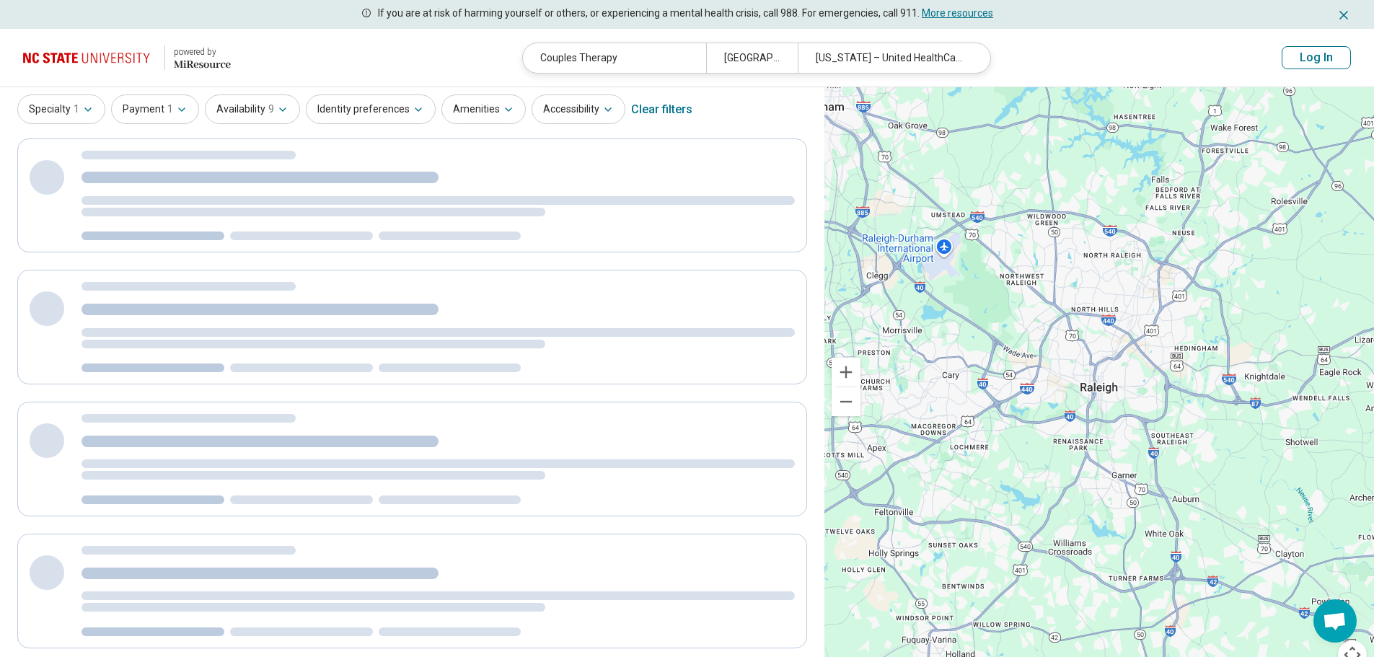
scroll to position [0, 0]
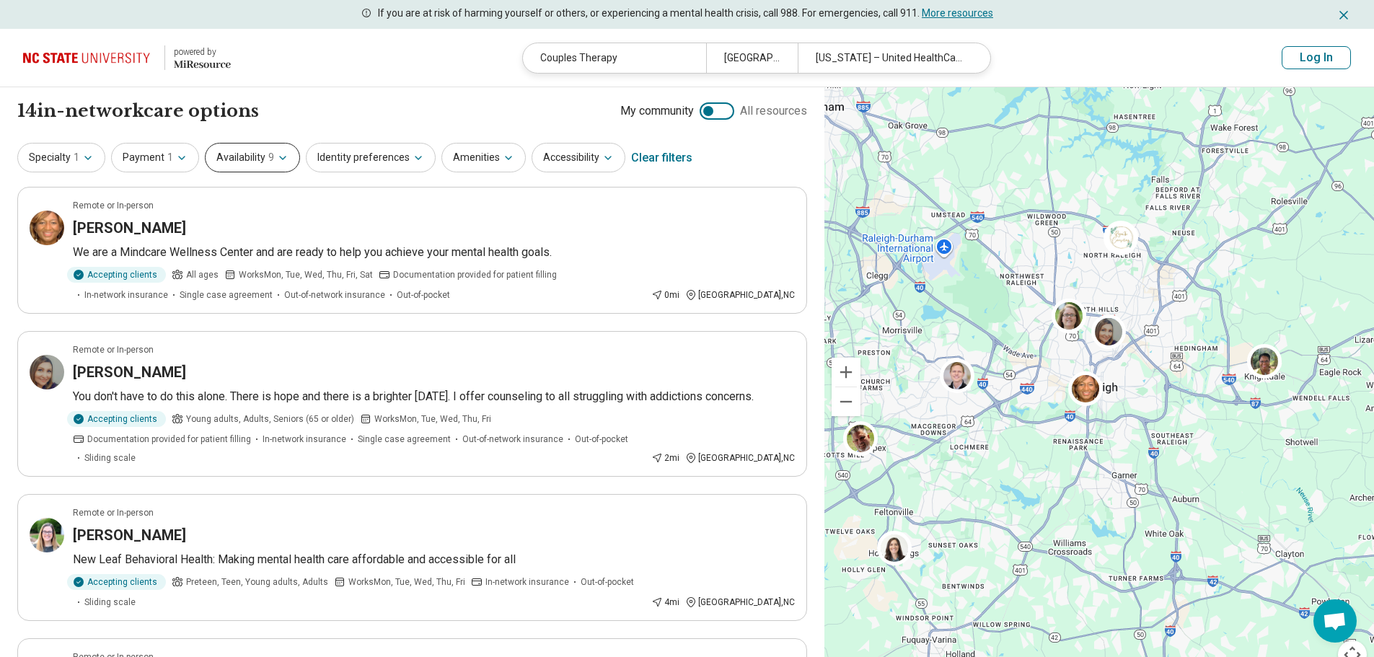
click at [278, 157] on icon "button" at bounding box center [283, 158] width 12 height 12
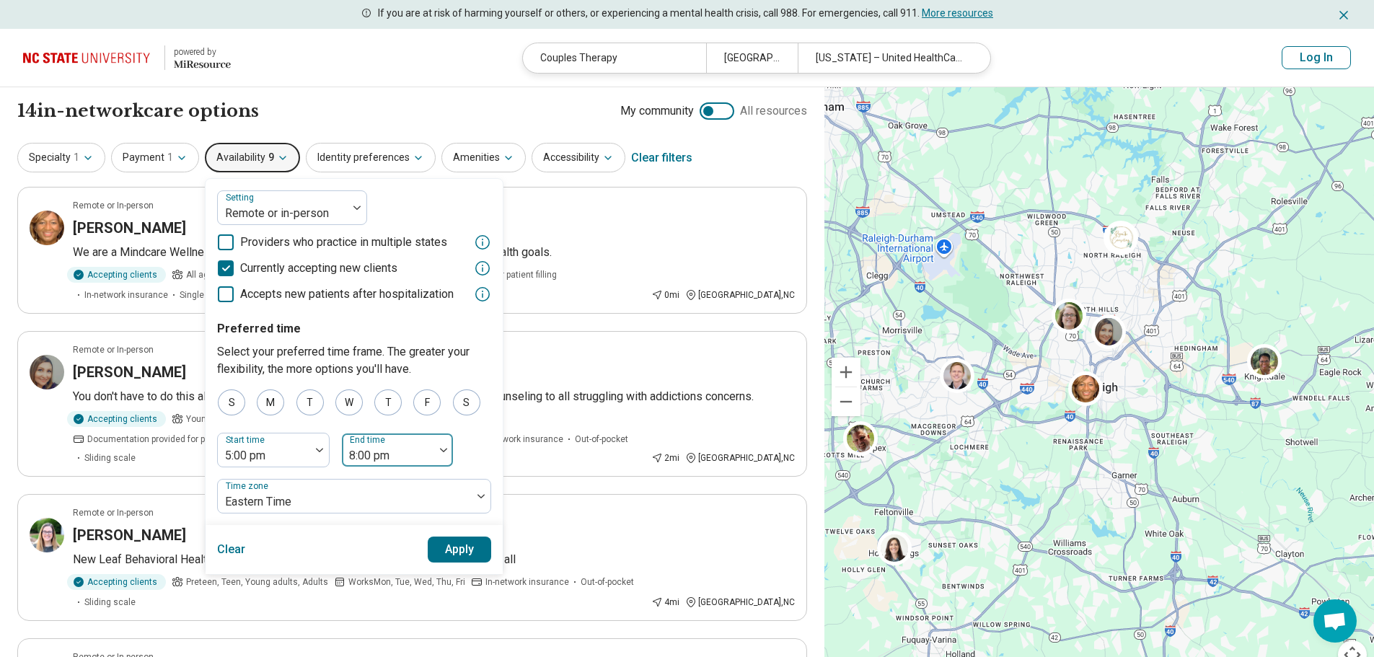
click at [402, 454] on div "End time 8:00 pm" at bounding box center [397, 450] width 113 height 35
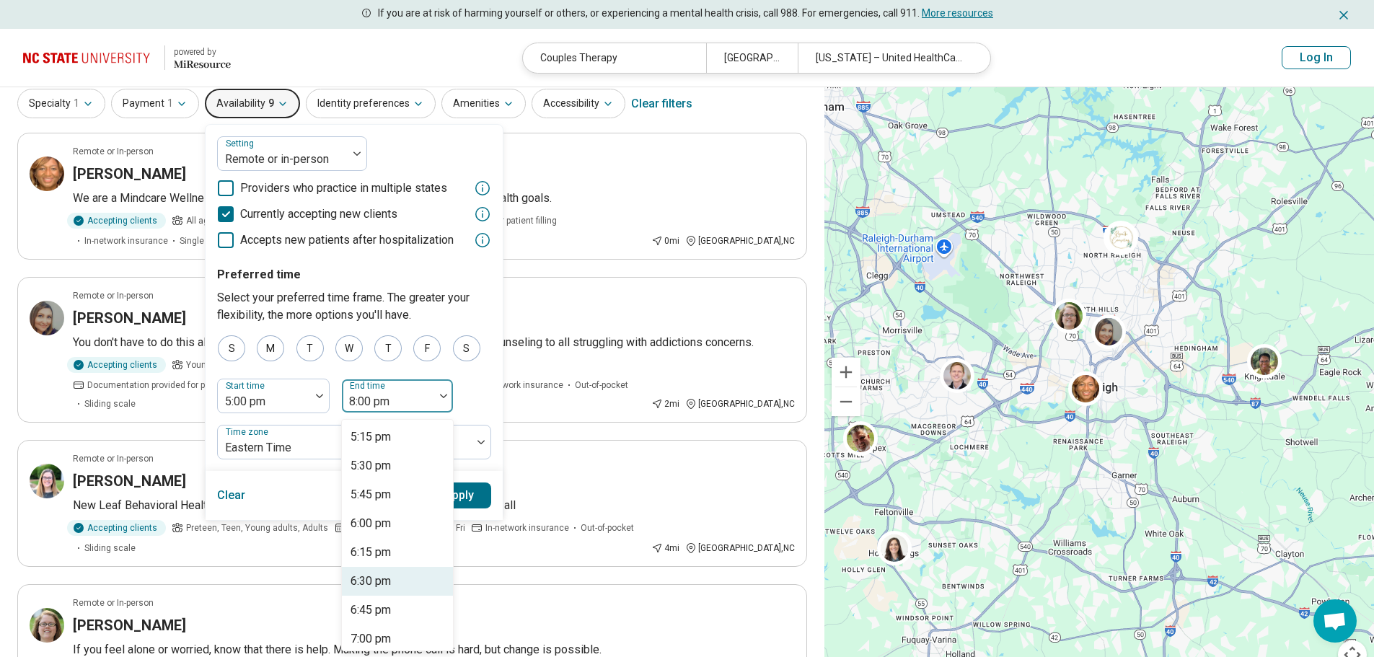
scroll to position [128, 0]
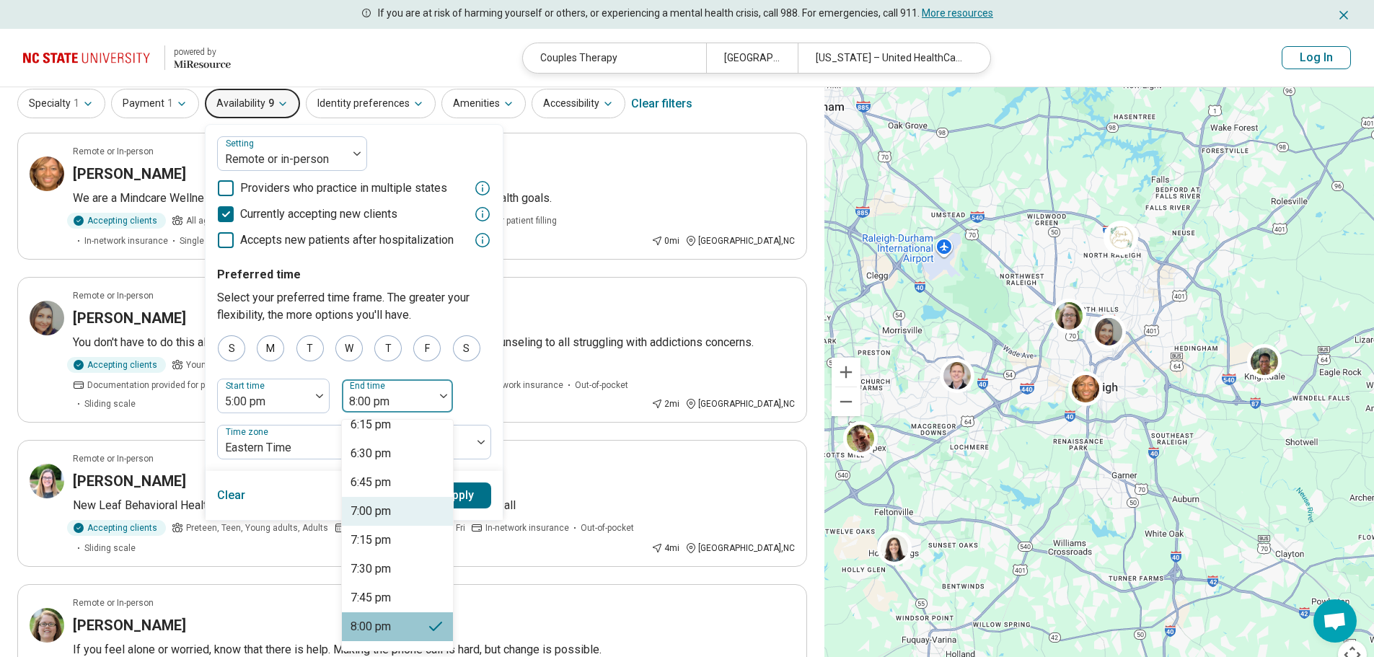
click at [394, 506] on div "7:00 pm" at bounding box center [397, 511] width 111 height 29
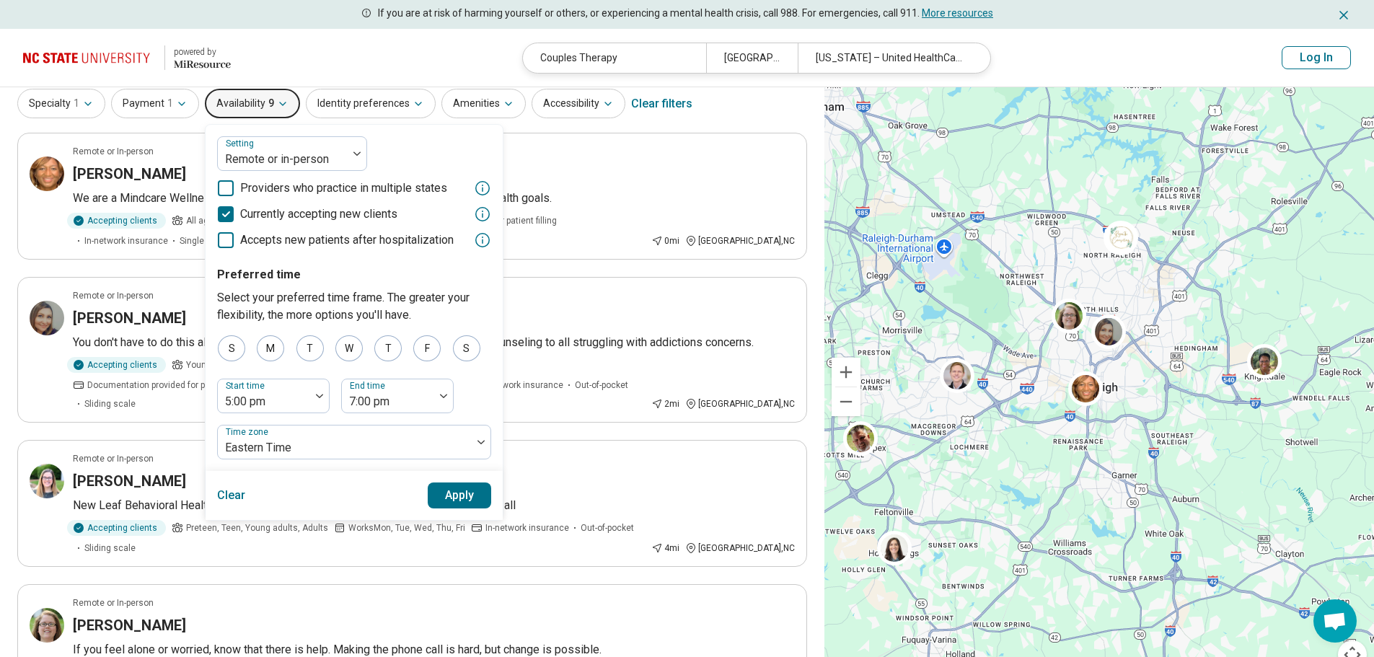
click at [473, 492] on button "Apply" at bounding box center [460, 496] width 64 height 26
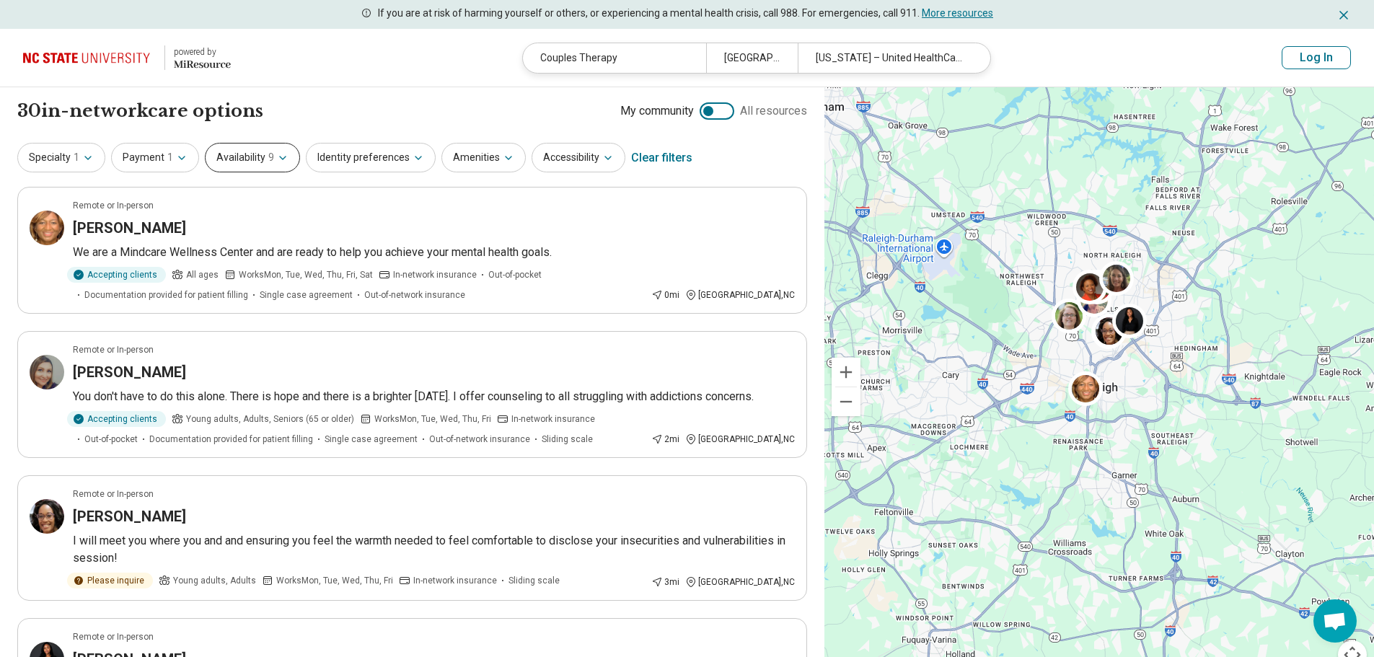
click at [268, 152] on span "9" at bounding box center [271, 157] width 6 height 15
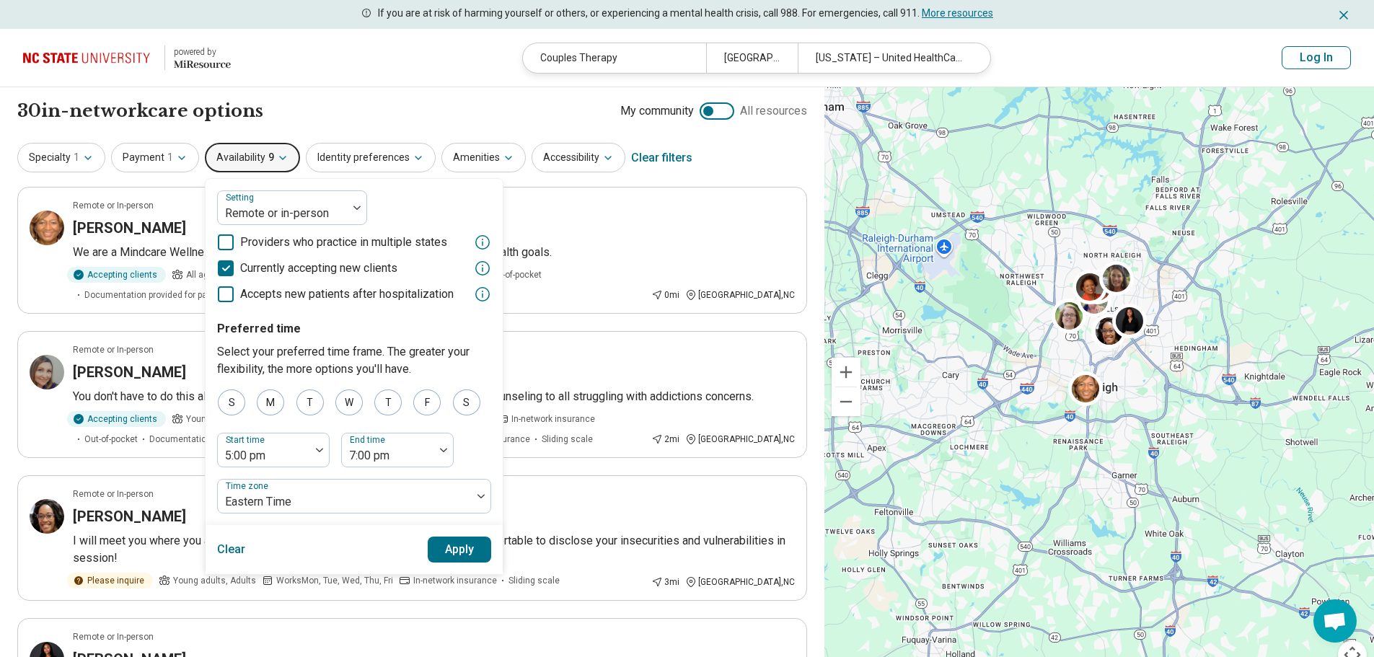
click at [472, 547] on button "Apply" at bounding box center [460, 550] width 64 height 26
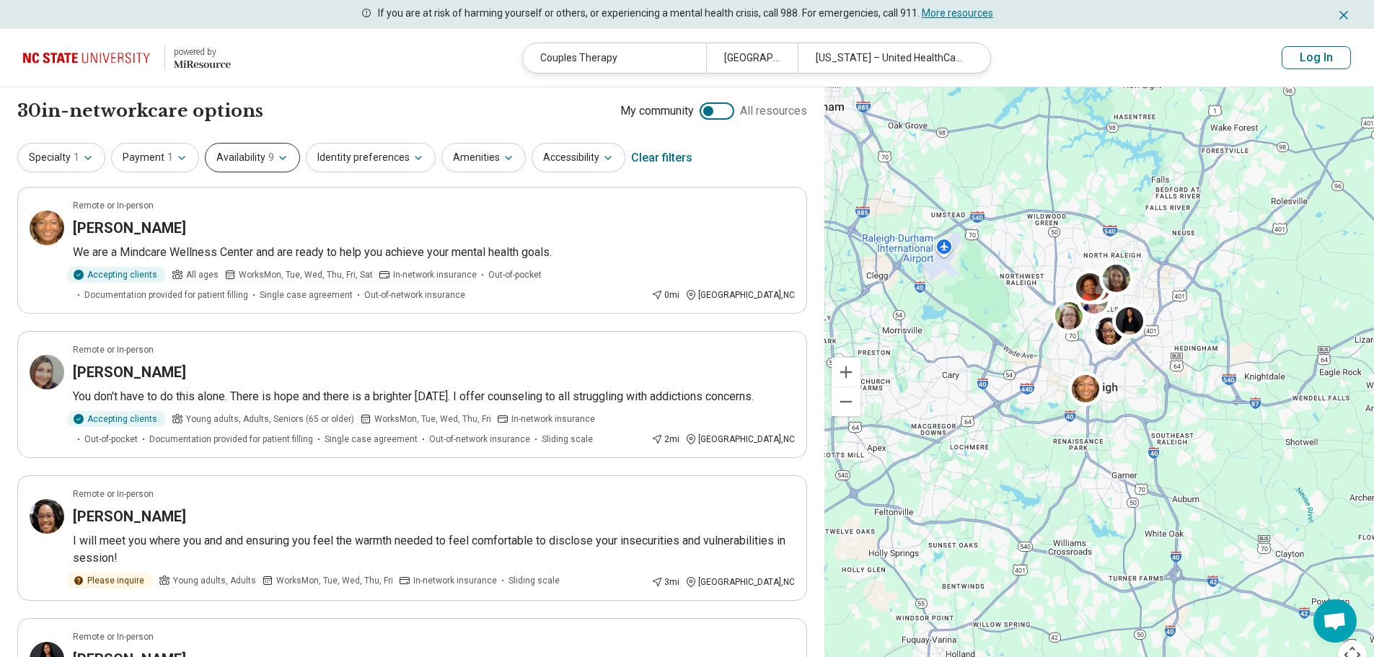
click at [268, 161] on span "9" at bounding box center [271, 157] width 6 height 15
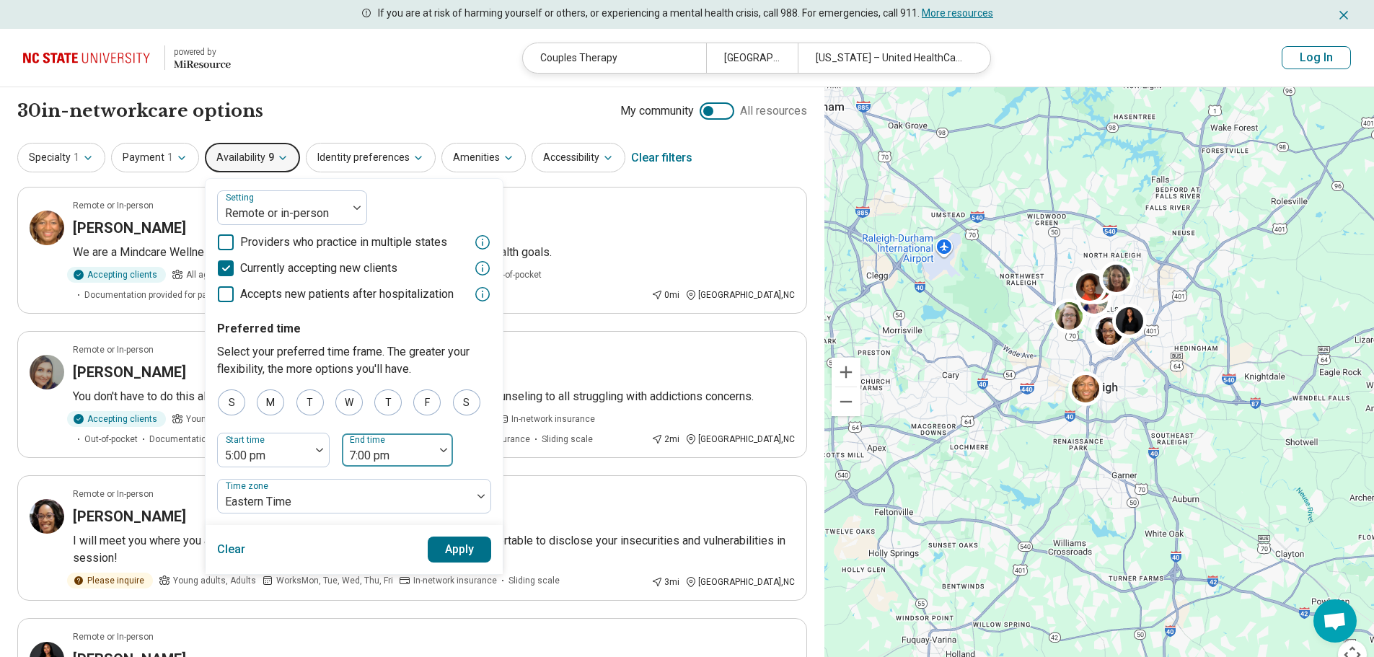
click at [423, 452] on div "End time 7:00 pm" at bounding box center [397, 450] width 113 height 35
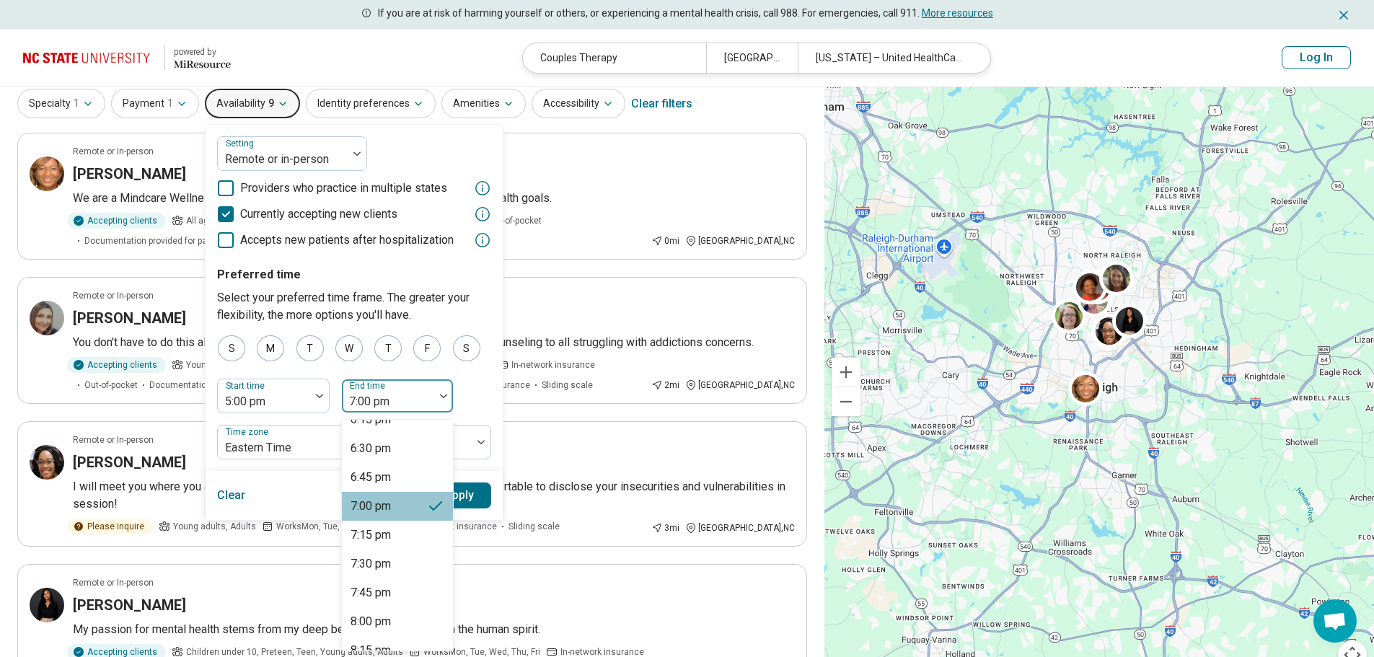
scroll to position [252, 0]
click at [391, 496] on div "8:00 pm" at bounding box center [397, 502] width 111 height 29
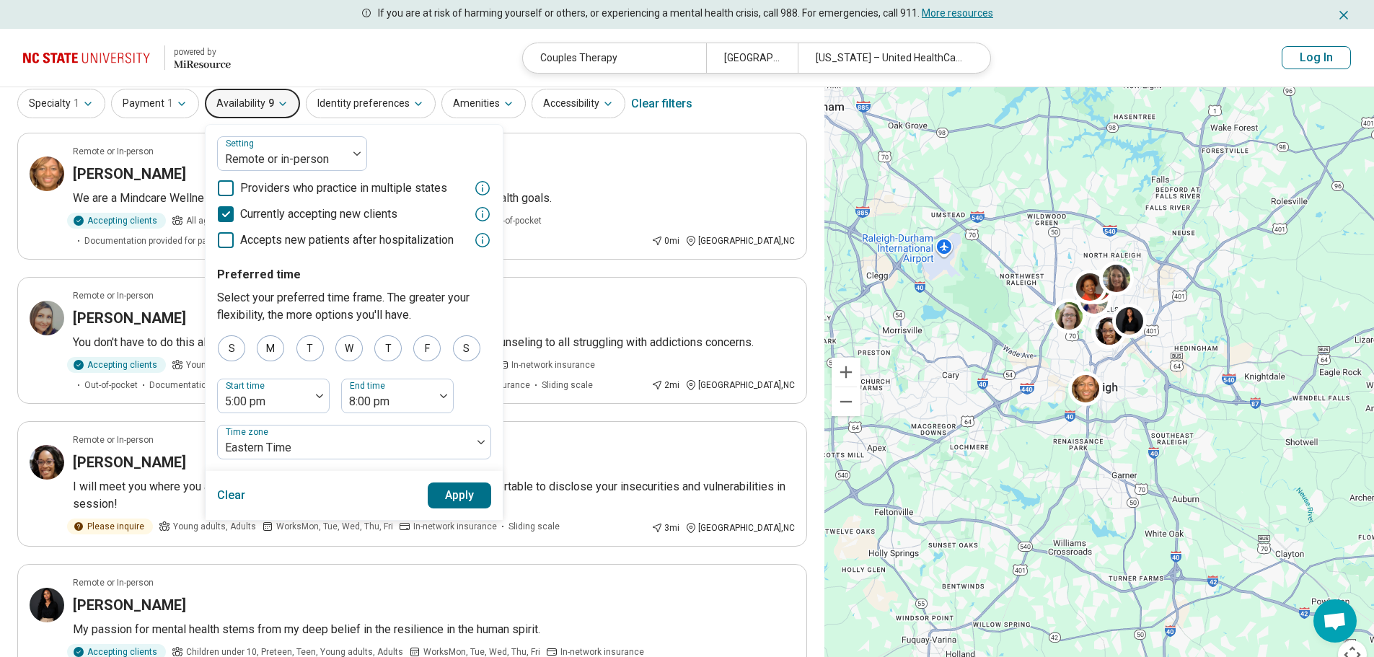
click at [444, 496] on button "Apply" at bounding box center [460, 496] width 64 height 26
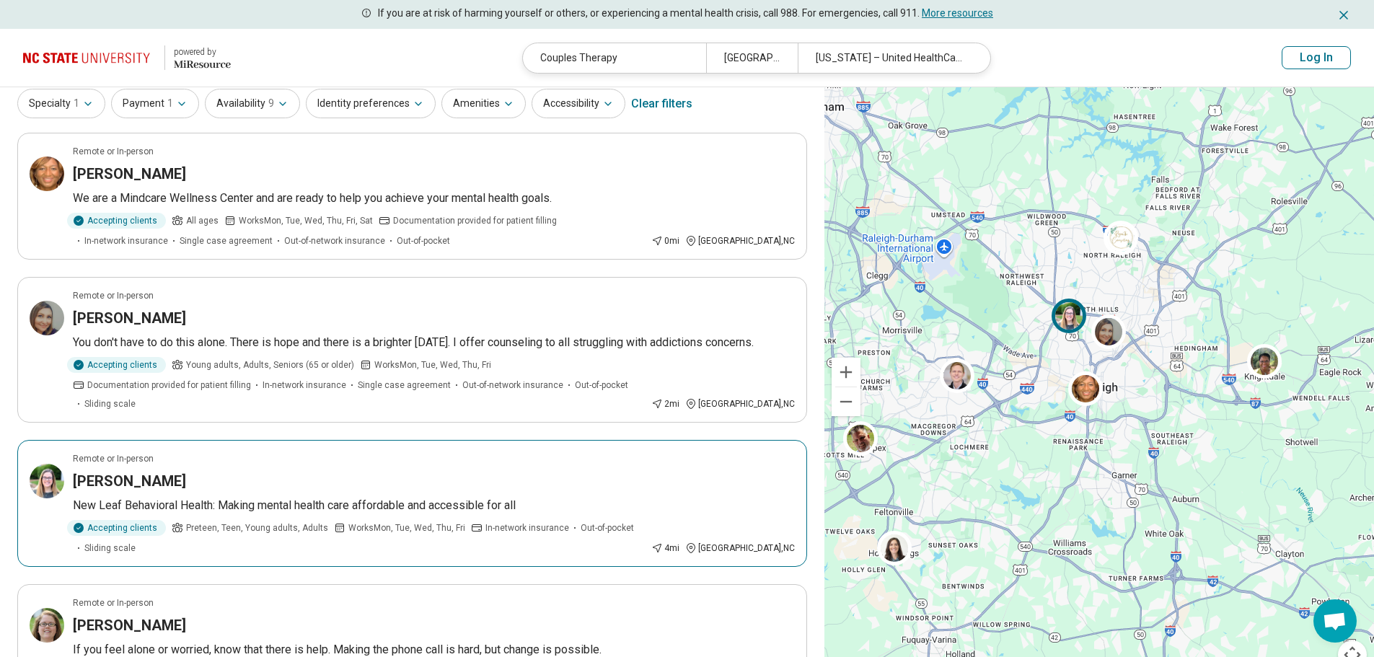
scroll to position [0, 0]
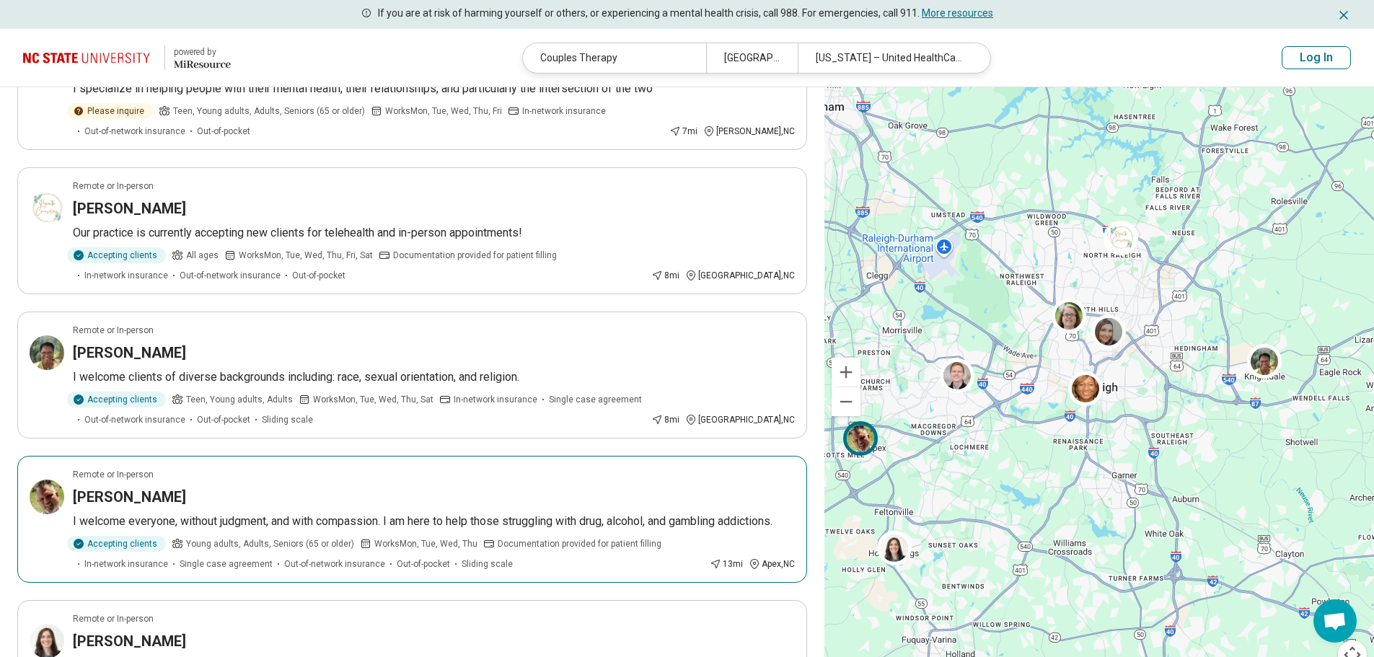
scroll to position [38, 0]
